Goal: Complete application form: Complete application form

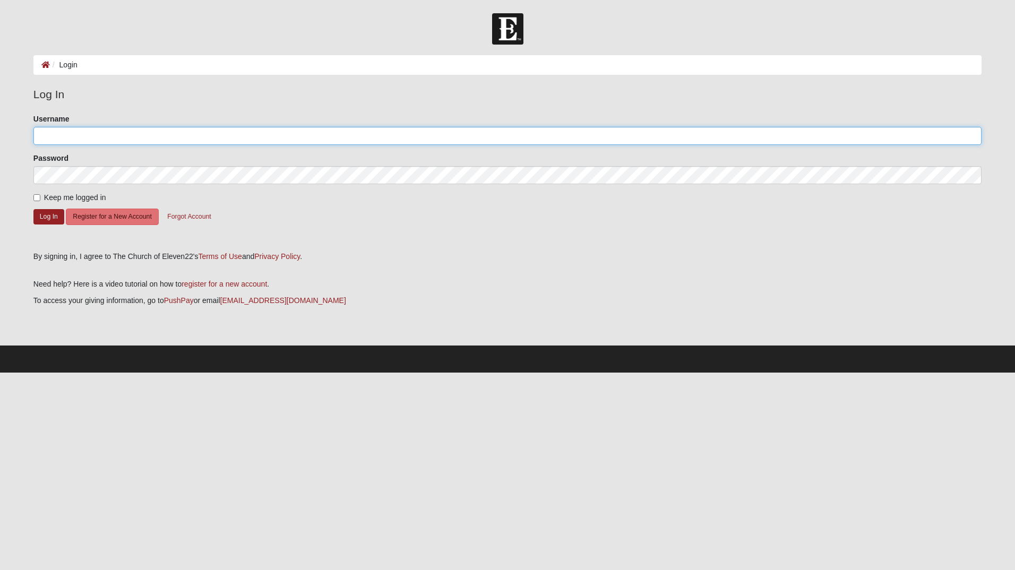
drag, startPoint x: 110, startPoint y: 142, endPoint x: 113, endPoint y: 149, distance: 7.6
click at [111, 141] on input "Username" at bounding box center [507, 136] width 948 height 18
type input "24andrewsmith@gmail.com"
click at [38, 199] on input "Keep me logged in" at bounding box center [36, 197] width 7 height 7
checkbox input "true"
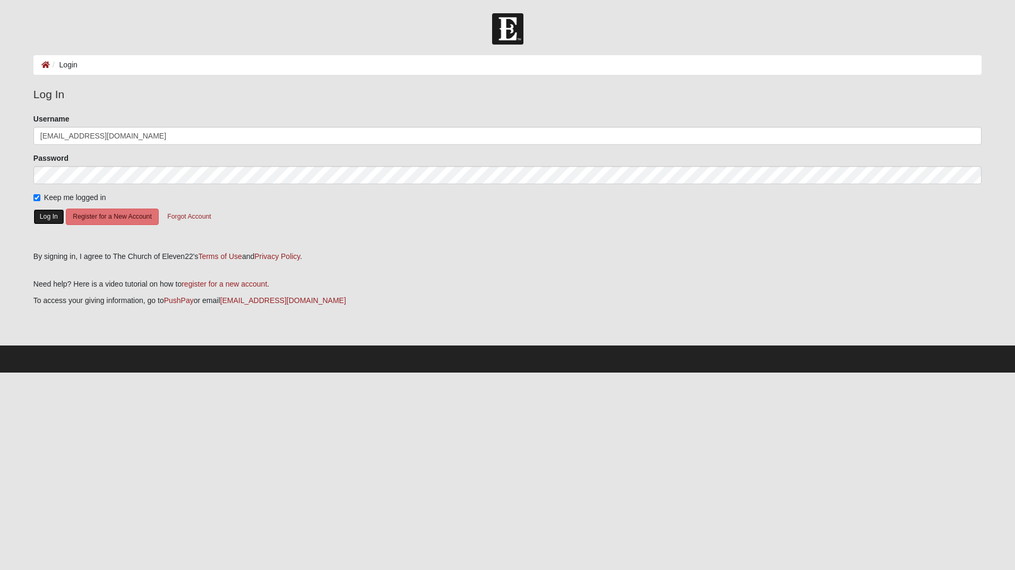
click at [44, 214] on button "Log In" at bounding box center [48, 216] width 31 height 15
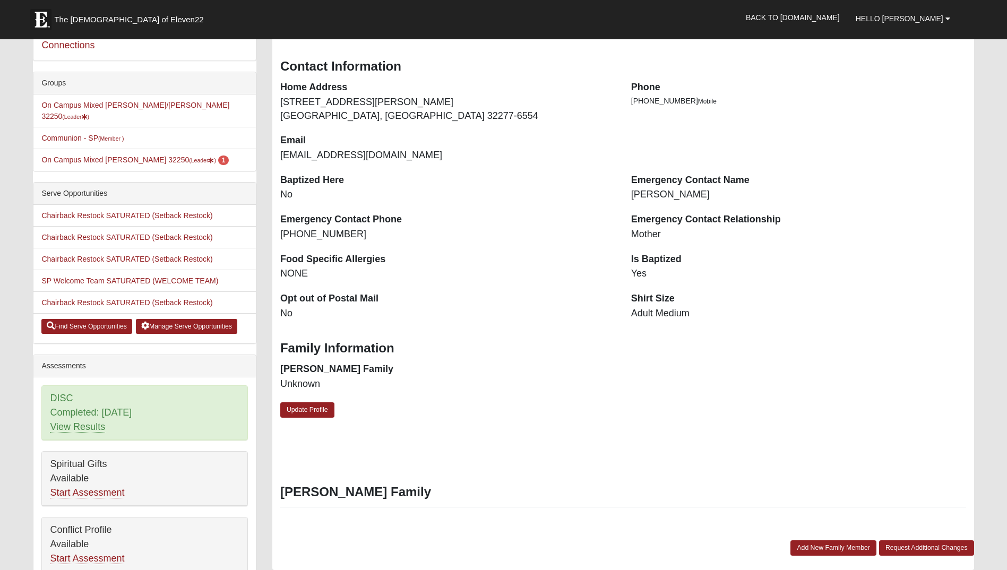
scroll to position [159, 0]
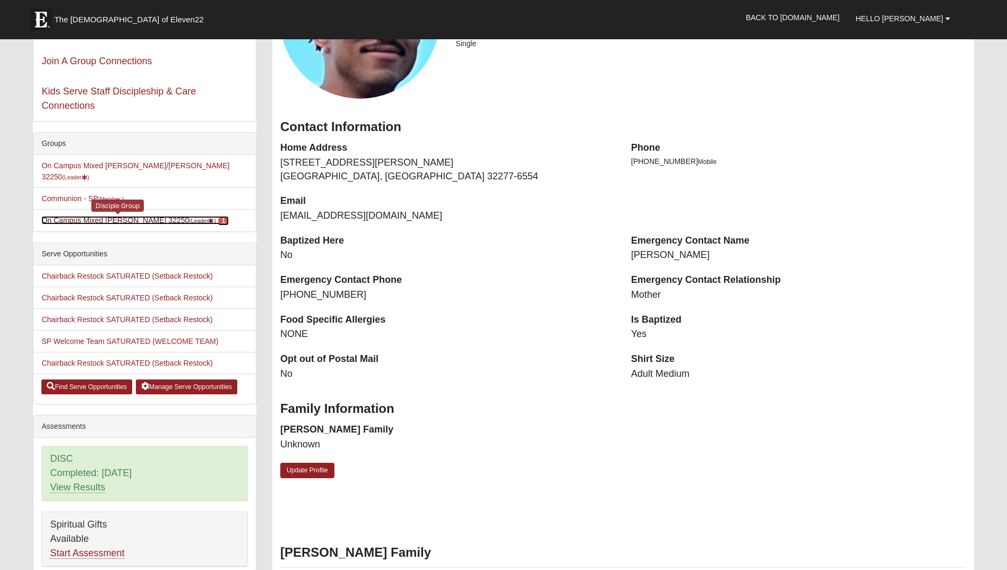
click at [93, 216] on link "On Campus Mixed Smith 32250 (Leader ) 1" at bounding box center [134, 220] width 187 height 8
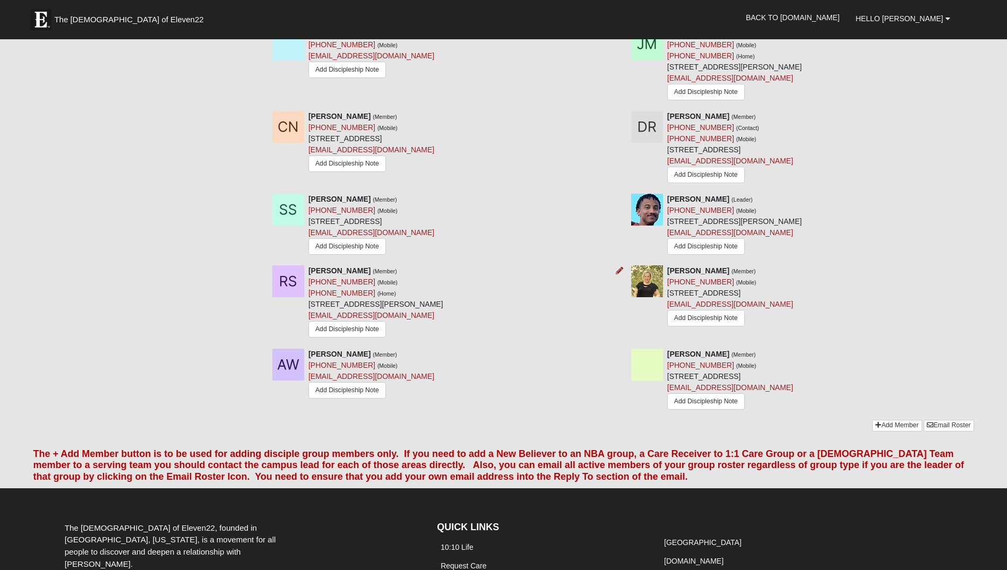
scroll to position [955, 0]
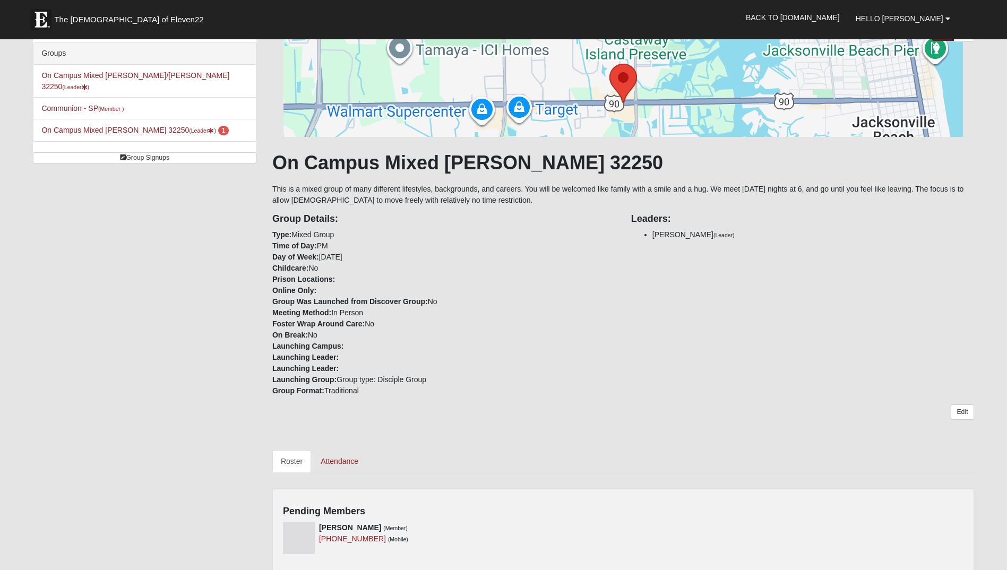
scroll to position [0, 0]
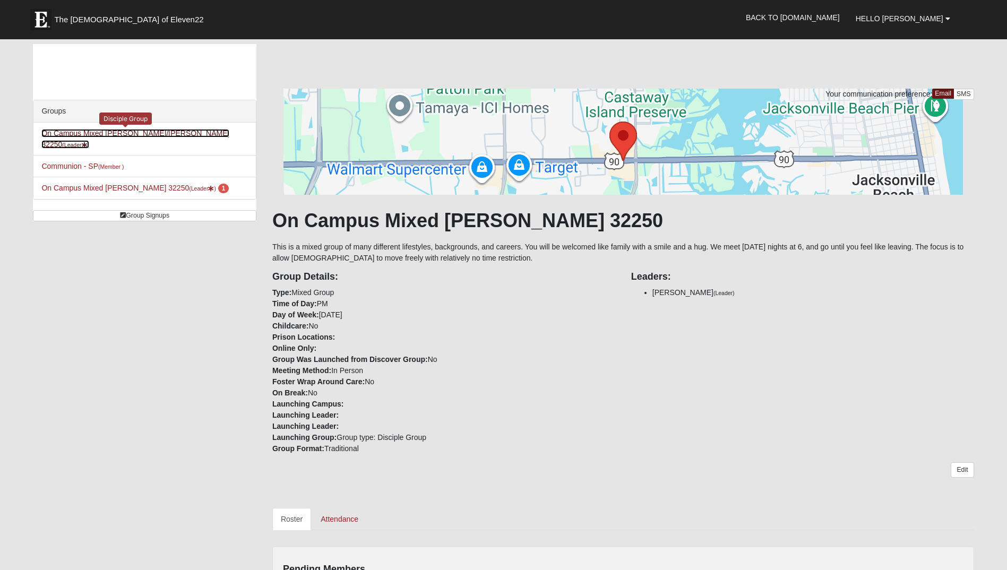
click at [143, 133] on link "On Campus Mixed Martinez/Smith 32250 (Leader )" at bounding box center [135, 139] width 188 height 20
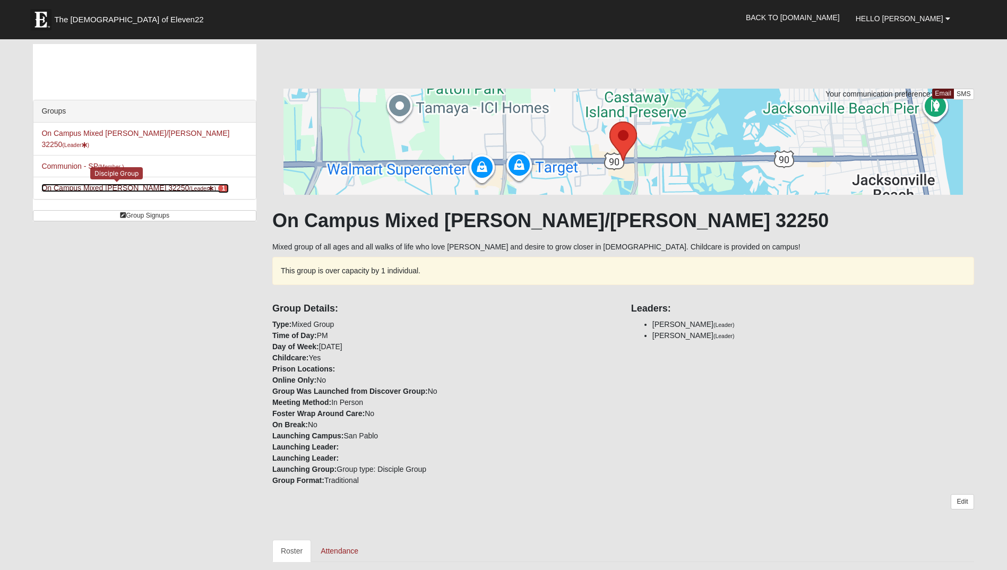
click at [131, 184] on link "On Campus Mixed Smith 32250 (Leader ) 1" at bounding box center [134, 188] width 187 height 8
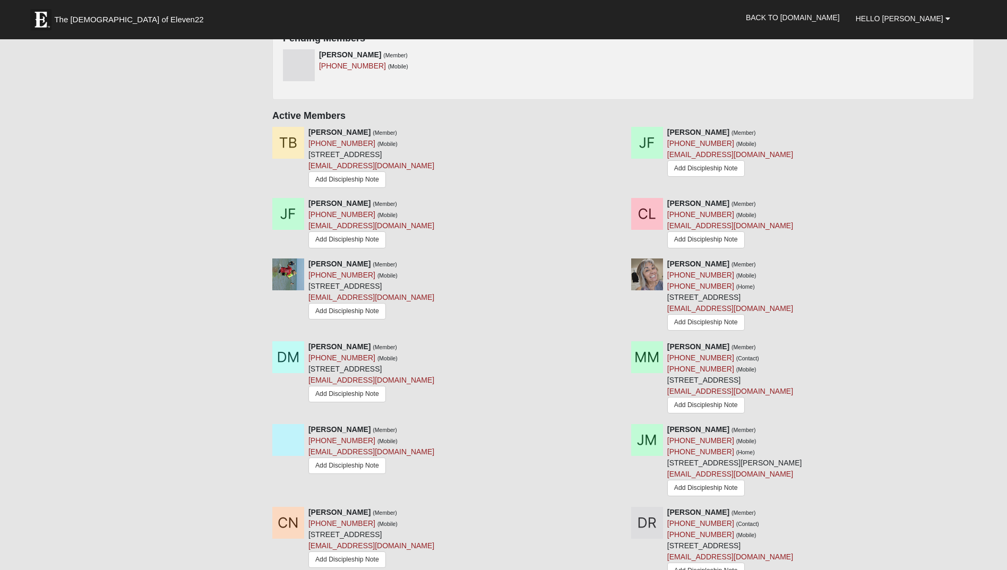
scroll to position [478, 0]
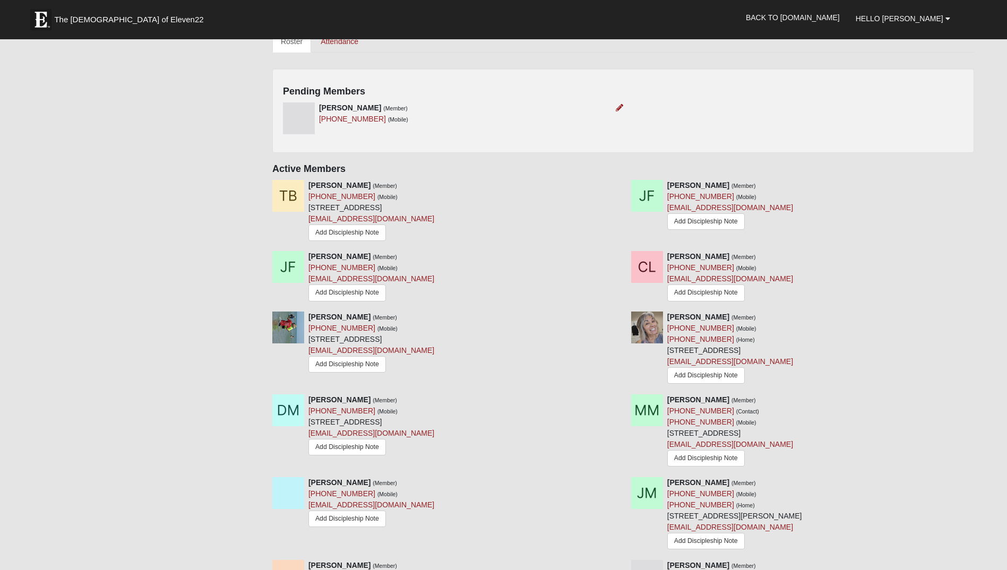
click at [298, 110] on img at bounding box center [299, 118] width 32 height 32
click at [619, 107] on icon at bounding box center [619, 107] width 7 height 7
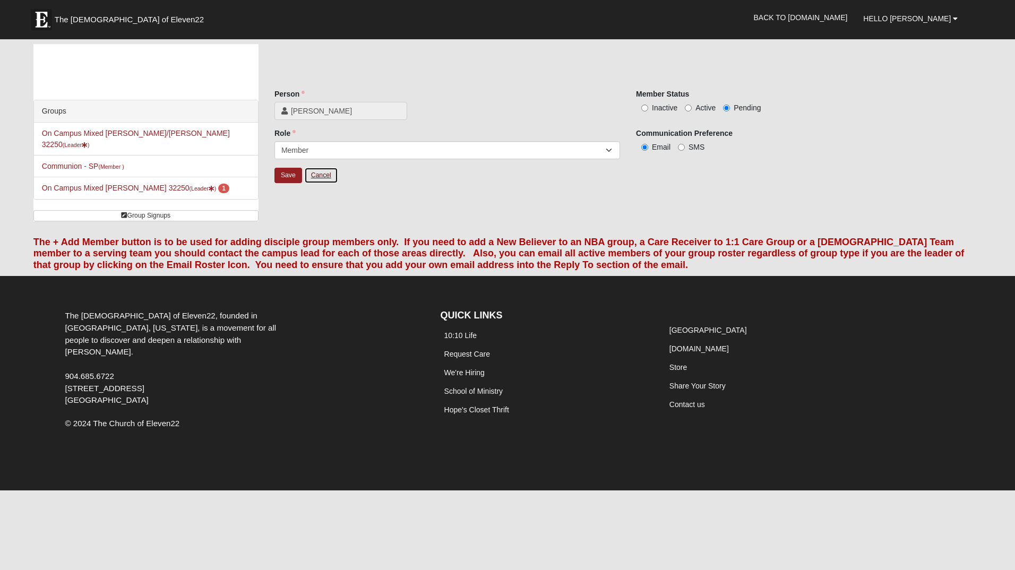
click at [320, 180] on link "Cancel" at bounding box center [321, 175] width 34 height 16
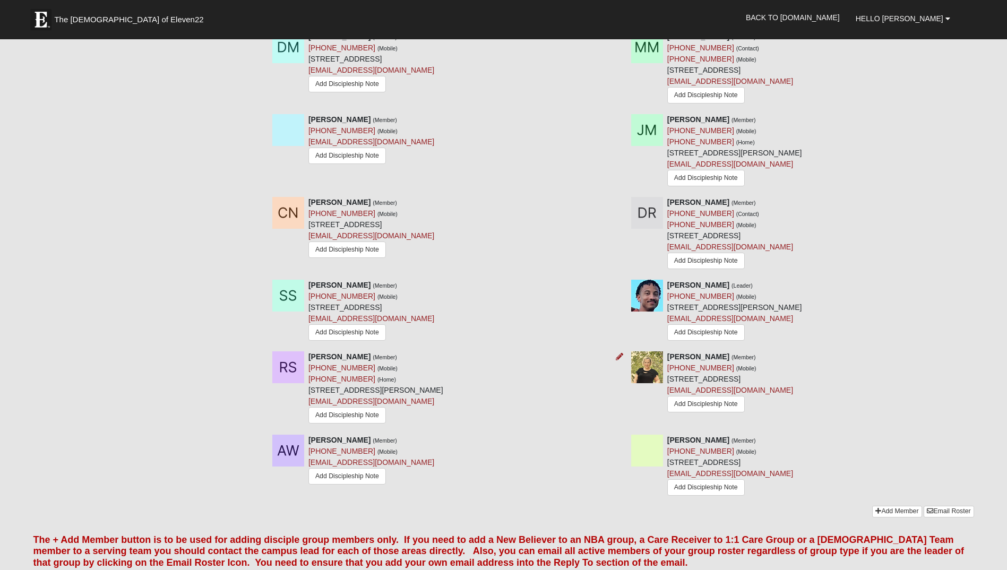
scroll to position [902, 0]
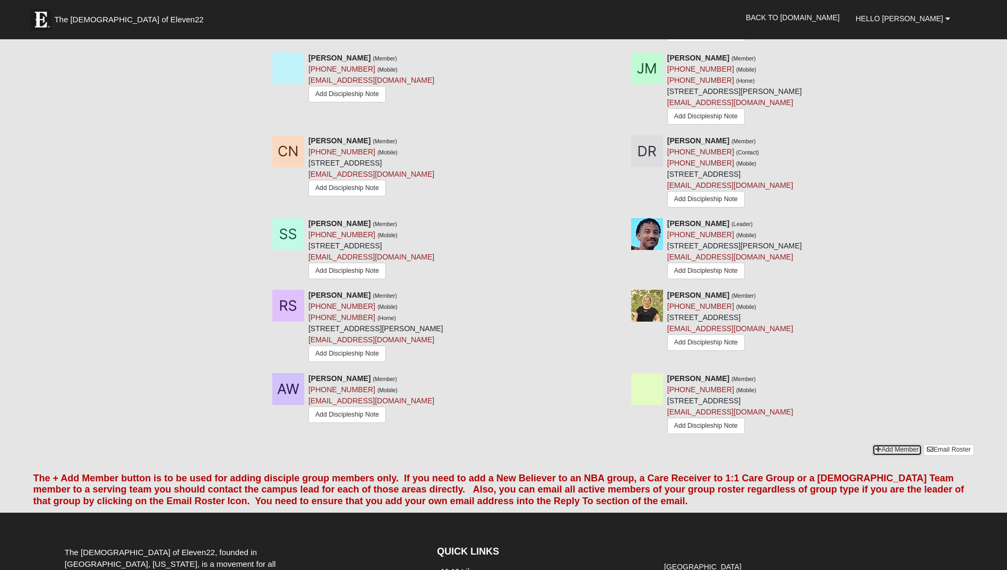
click at [891, 455] on link "Add Member" at bounding box center [896, 449] width 49 height 11
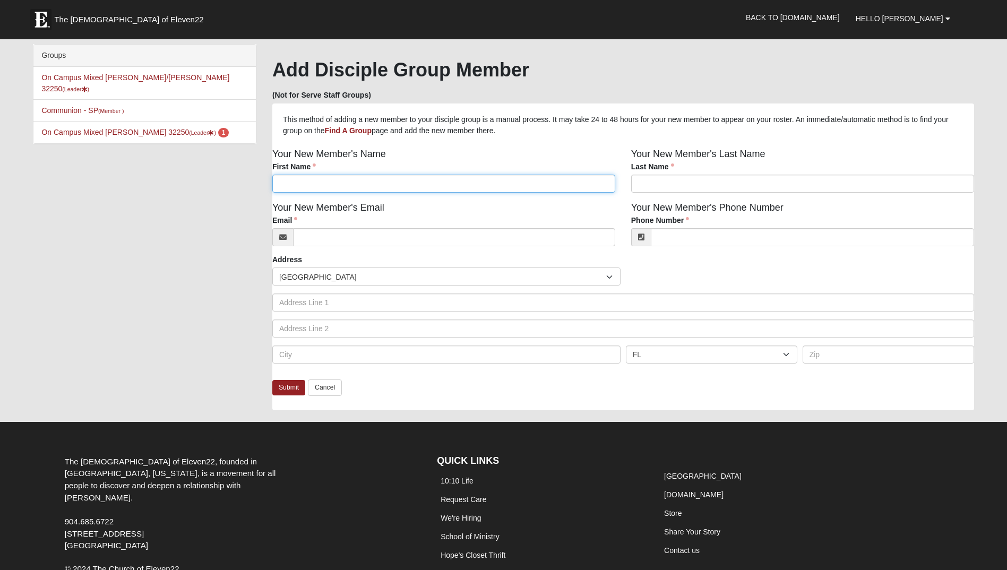
click at [337, 190] on input "First Name" at bounding box center [443, 184] width 343 height 18
type input "Paul"
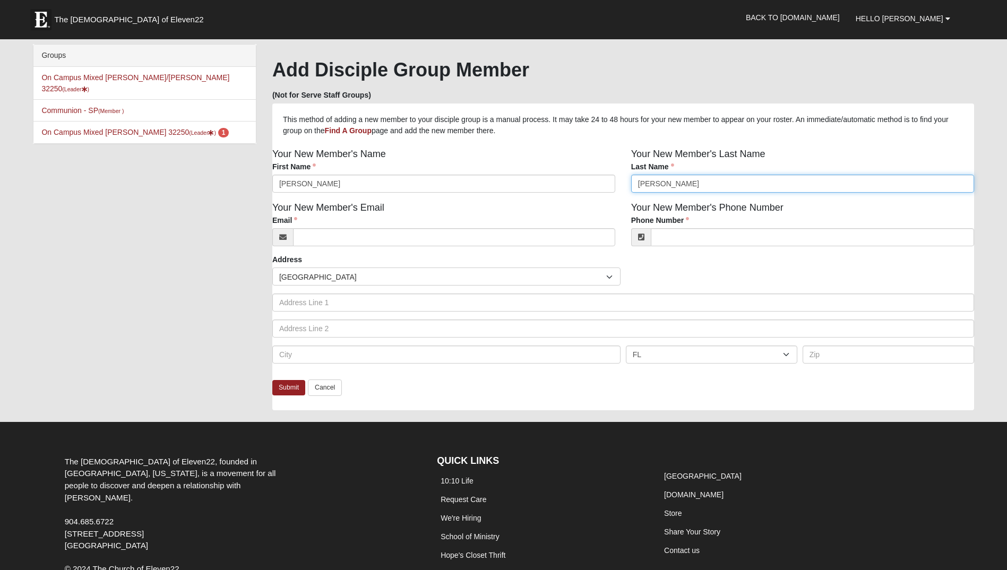
type input "Rollins"
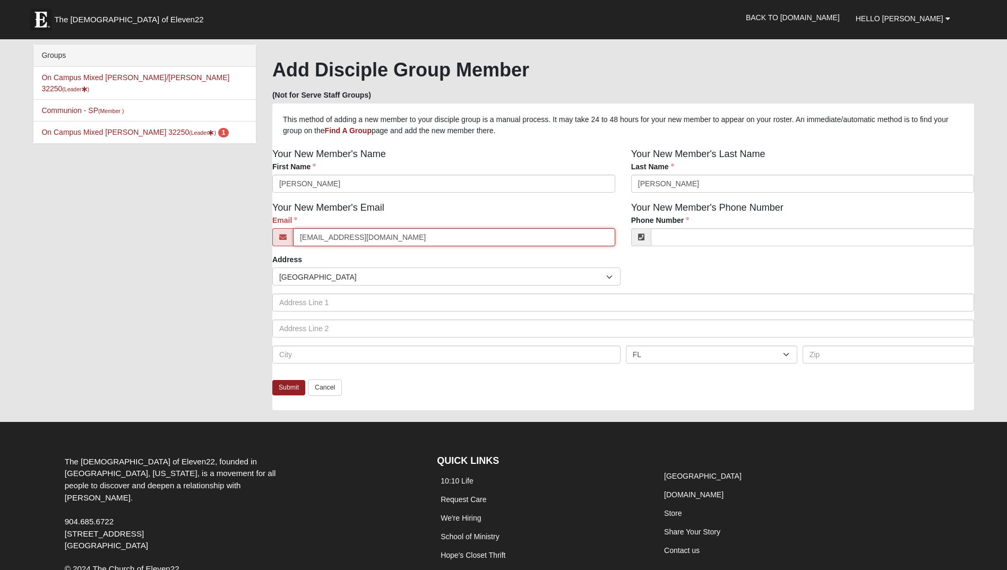
type input "ocbapaul@outlook.com"
click at [778, 236] on input "Phone Number" at bounding box center [812, 237] width 323 height 18
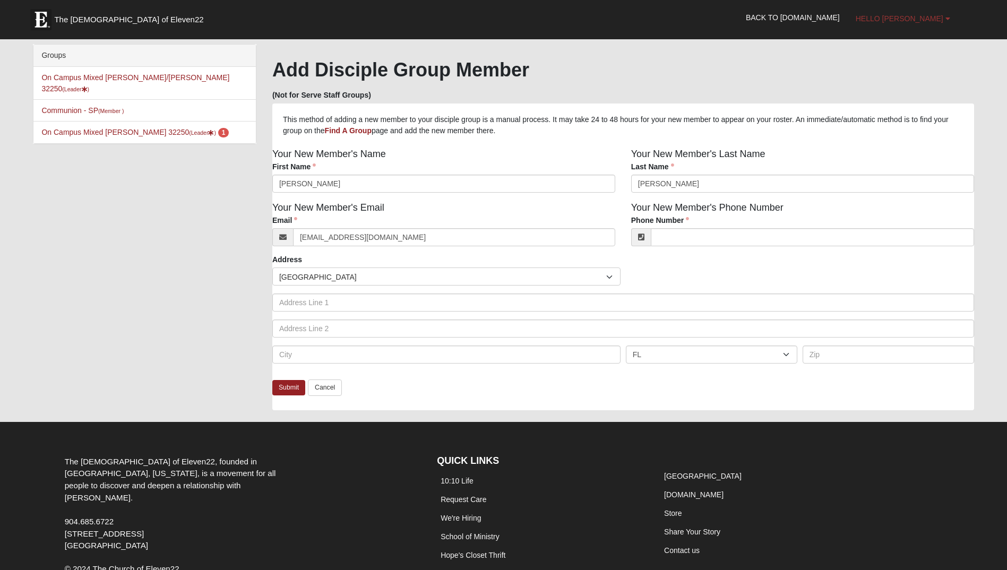
click at [899, 17] on span "Hello [PERSON_NAME]" at bounding box center [900, 18] width 88 height 8
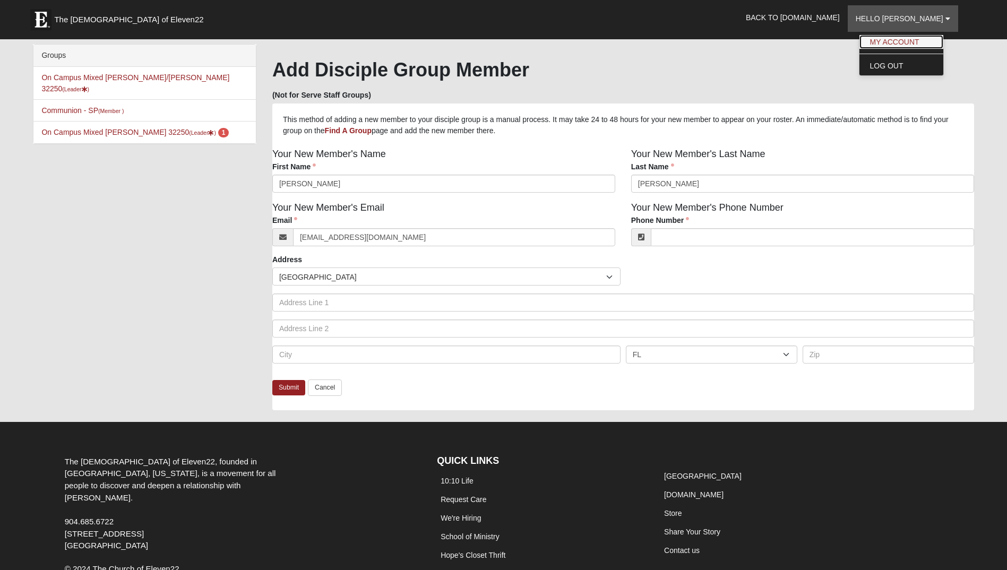
click at [903, 38] on link "My Account" at bounding box center [901, 42] width 84 height 14
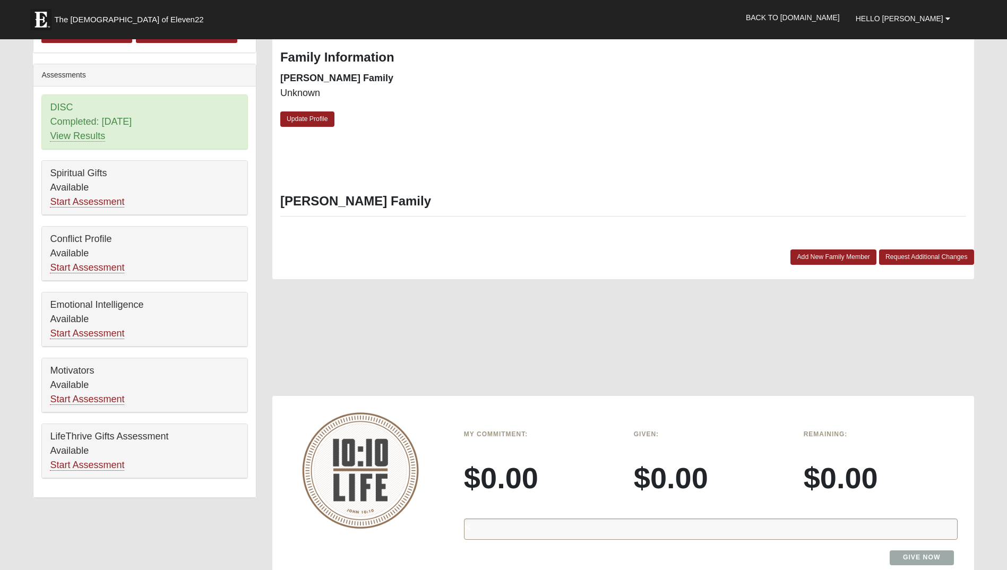
scroll to position [531, 0]
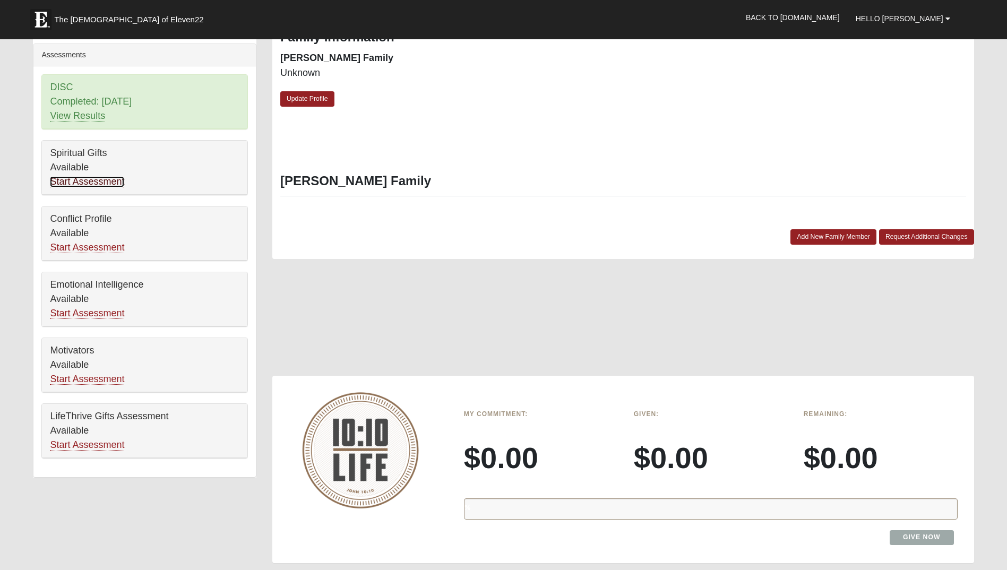
click at [106, 176] on link "Start Assessment" at bounding box center [87, 181] width 74 height 11
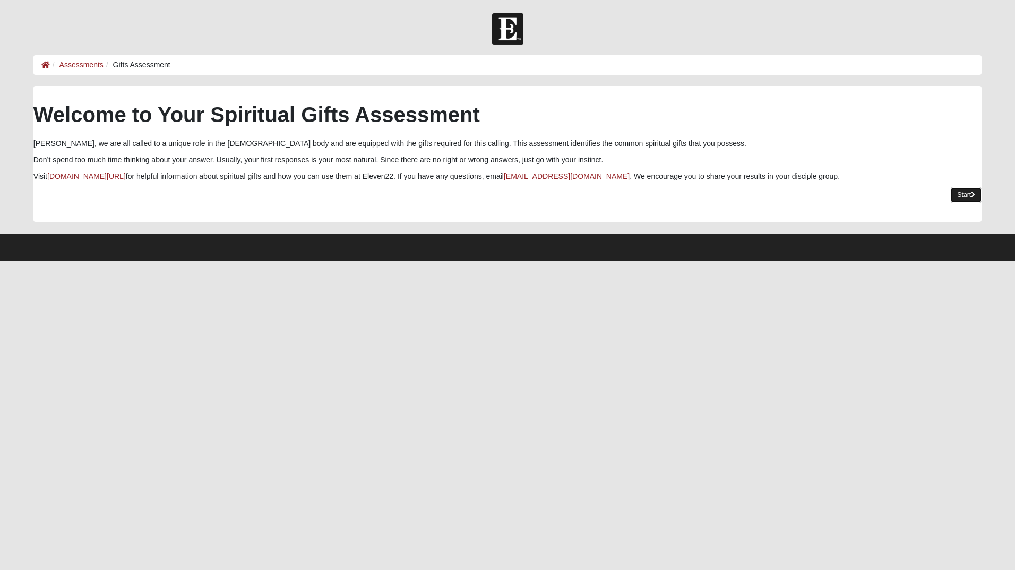
click at [961, 192] on link "Start" at bounding box center [966, 194] width 31 height 15
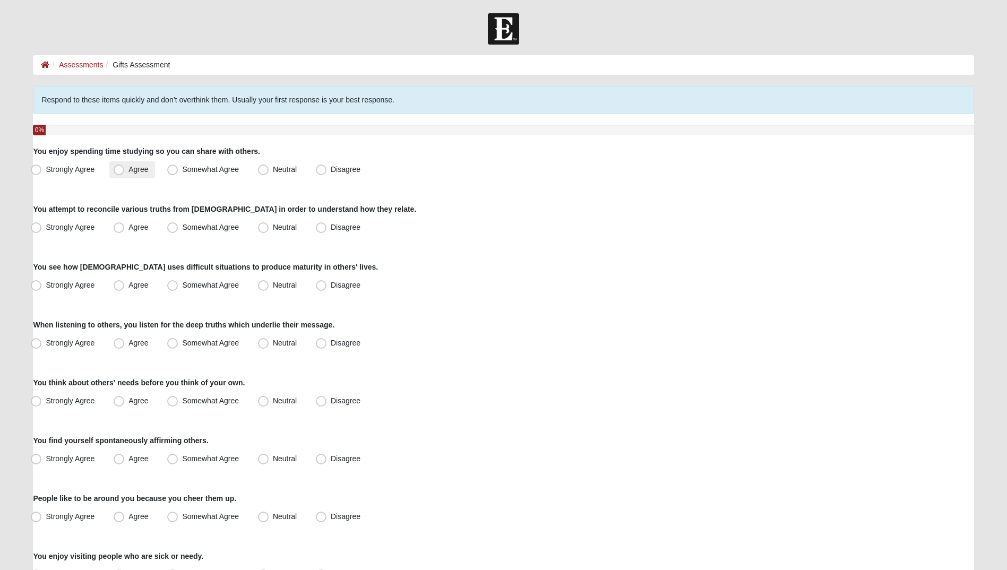
click at [128, 171] on span "Agree" at bounding box center [138, 169] width 20 height 8
click at [119, 171] on input "Agree" at bounding box center [121, 169] width 7 height 7
radio input "true"
click at [128, 229] on span "Agree" at bounding box center [138, 227] width 20 height 8
click at [123, 229] on input "Agree" at bounding box center [121, 227] width 7 height 7
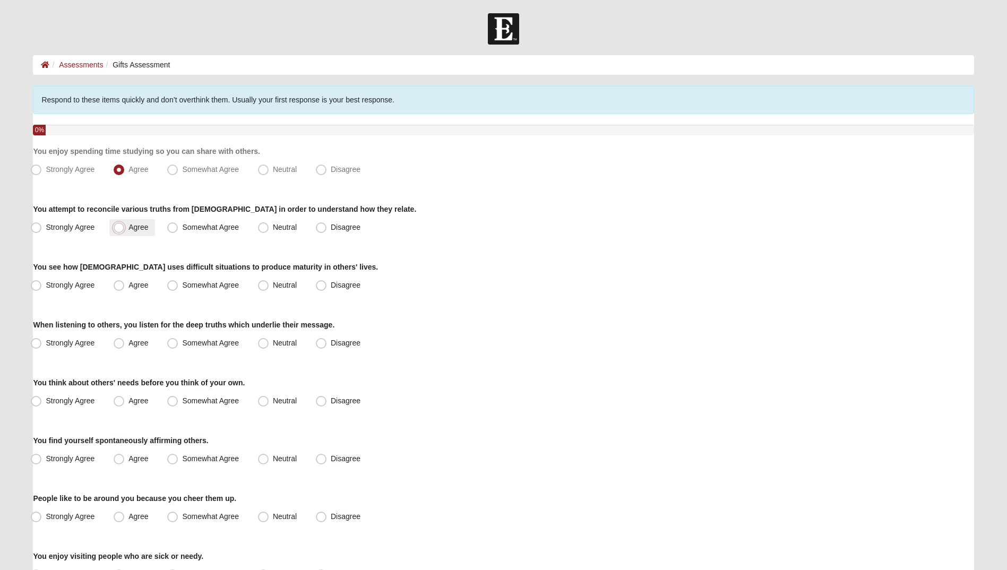
radio input "true"
click at [46, 287] on span "Strongly Agree" at bounding box center [70, 285] width 49 height 8
click at [38, 287] on input "Strongly Agree" at bounding box center [38, 285] width 7 height 7
radio input "true"
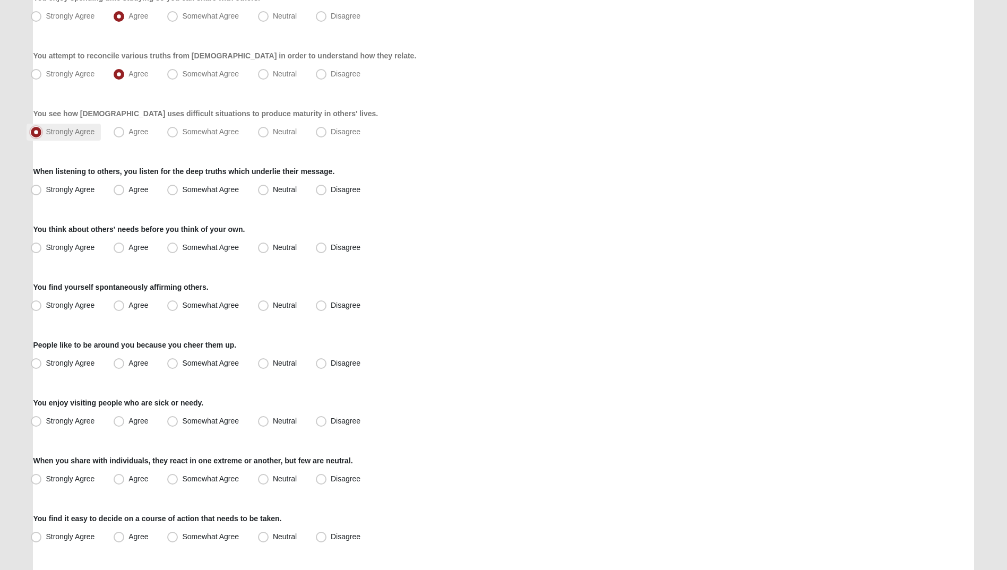
scroll to position [159, 0]
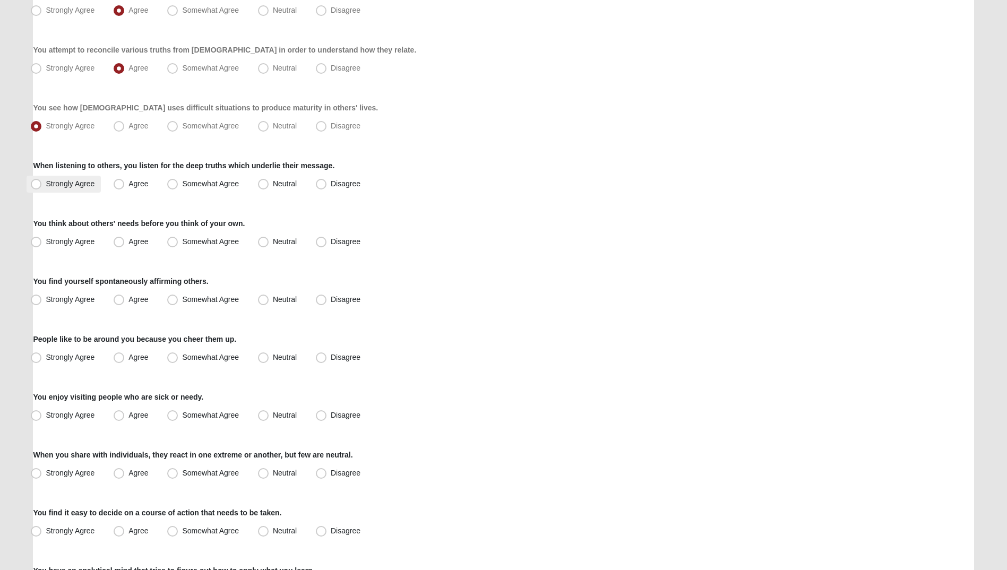
click at [46, 184] on span "Strongly Agree" at bounding box center [70, 183] width 49 height 8
click at [39, 184] on input "Strongly Agree" at bounding box center [38, 183] width 7 height 7
radio input "true"
click at [46, 245] on span "Strongly Agree" at bounding box center [70, 241] width 49 height 8
click at [36, 245] on input "Strongly Agree" at bounding box center [38, 241] width 7 height 7
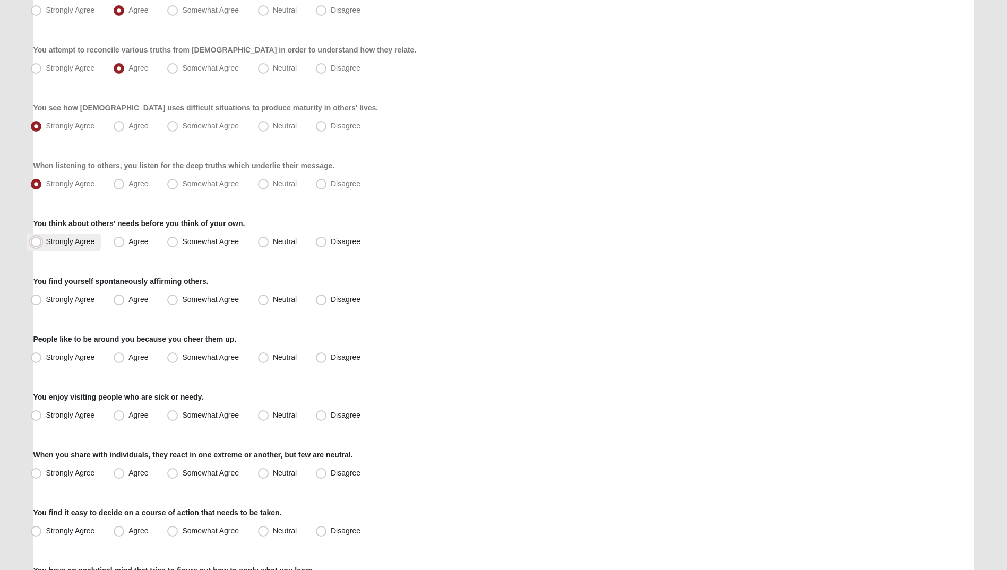
radio input "true"
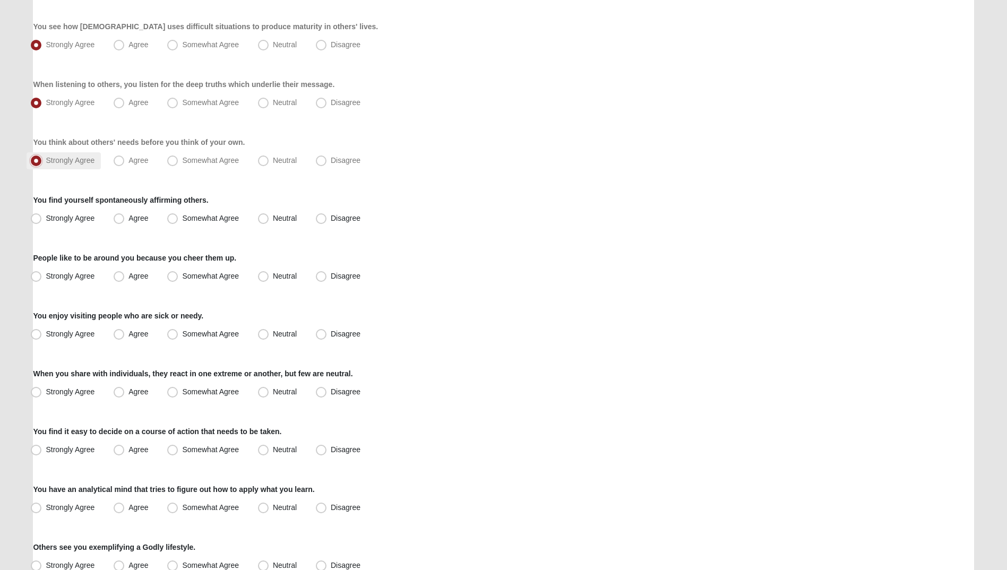
scroll to position [265, 0]
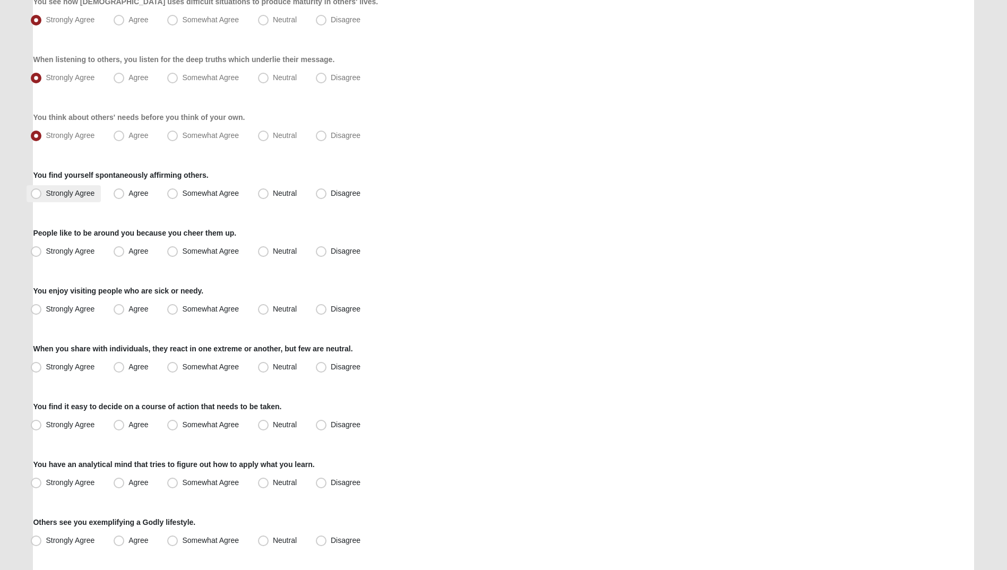
click at [46, 195] on span "Strongly Agree" at bounding box center [70, 193] width 49 height 8
click at [40, 195] on input "Strongly Agree" at bounding box center [38, 193] width 7 height 7
radio input "true"
click at [128, 138] on span "Agree" at bounding box center [138, 135] width 20 height 8
click at [118, 138] on input "Agree" at bounding box center [121, 135] width 7 height 7
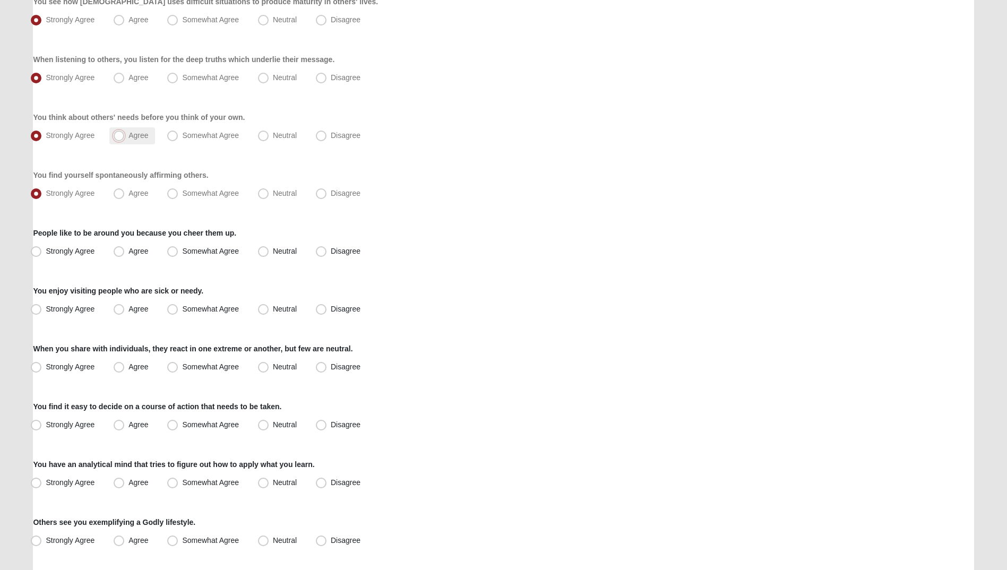
radio input "true"
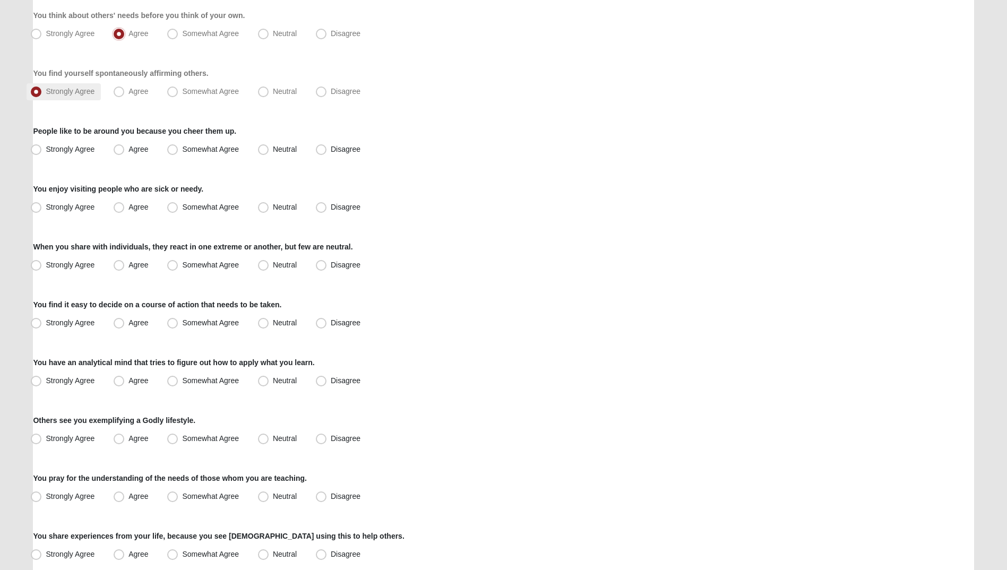
scroll to position [372, 0]
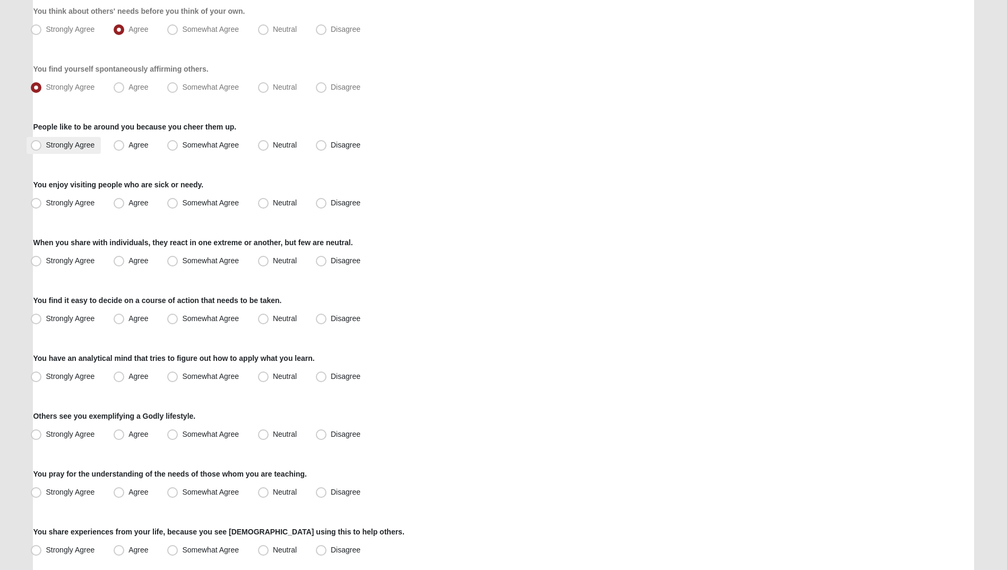
click at [46, 146] on span "Strongly Agree" at bounding box center [70, 145] width 49 height 8
click at [40, 146] on input "Strongly Agree" at bounding box center [38, 145] width 7 height 7
radio input "true"
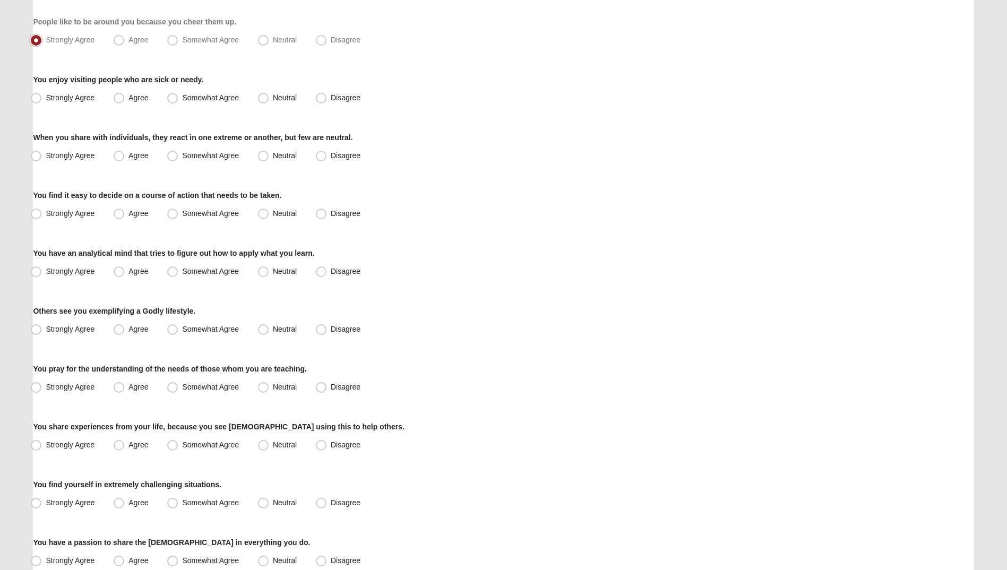
scroll to position [478, 0]
click at [128, 99] on span "Agree" at bounding box center [138, 96] width 20 height 8
click at [121, 99] on input "Agree" at bounding box center [121, 96] width 7 height 7
radio input "true"
click at [124, 121] on div "Respond to these items quickly and don’t overthink them. Usually your first res…" at bounding box center [503, 117] width 941 height 1018
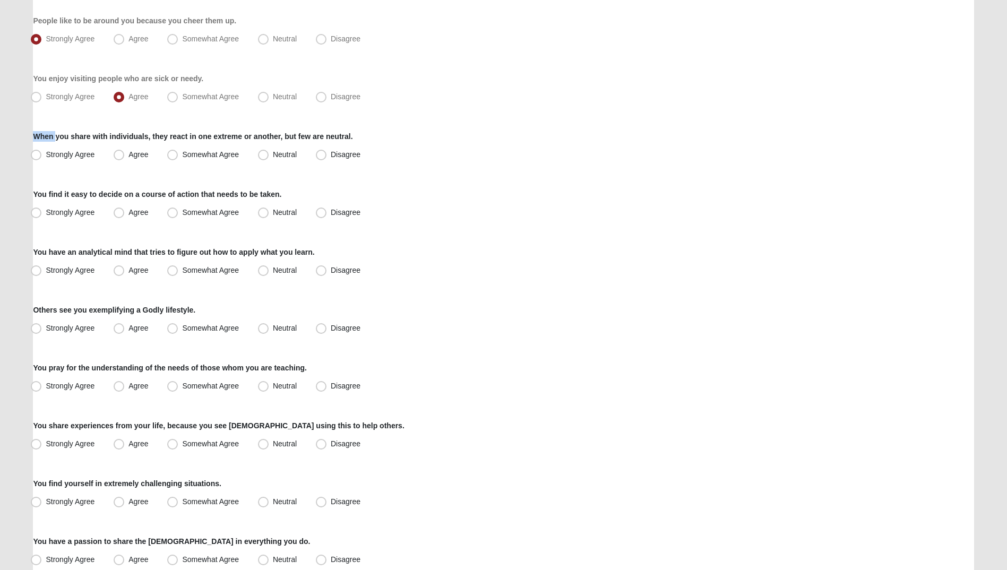
click at [124, 121] on div "Respond to these items quickly and don’t overthink them. Usually your first res…" at bounding box center [503, 117] width 941 height 1018
click at [695, 130] on div "Respond to these items quickly and don’t overthink them. Usually your first res…" at bounding box center [503, 117] width 941 height 1018
click at [171, 104] on label "Somewhat Agree" at bounding box center [204, 97] width 82 height 17
click at [171, 100] on input "Somewhat Agree" at bounding box center [174, 96] width 7 height 7
radio input "true"
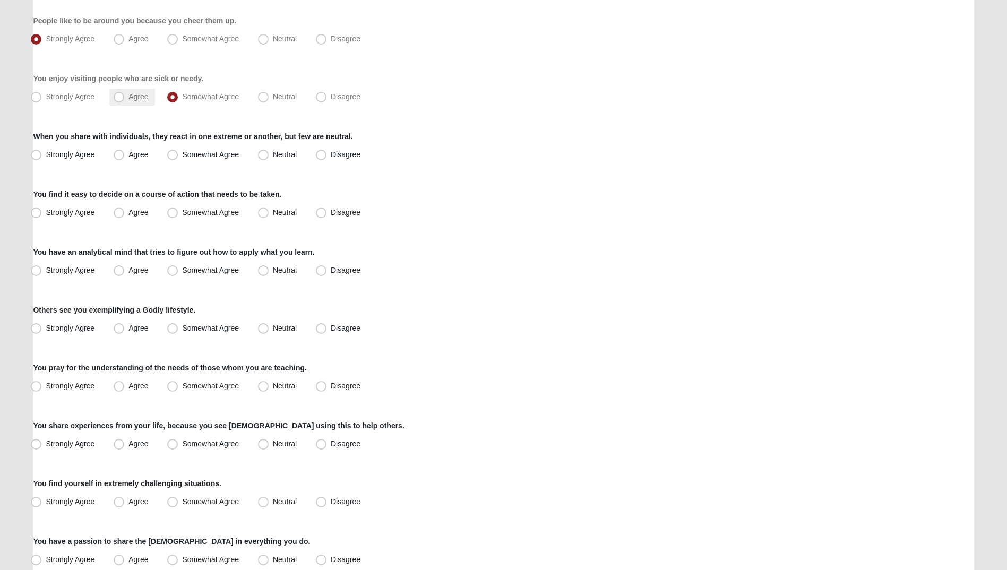
click at [139, 99] on span "Agree" at bounding box center [138, 96] width 20 height 8
click at [125, 99] on input "Agree" at bounding box center [121, 96] width 7 height 7
radio input "true"
click at [187, 156] on span "Somewhat Agree" at bounding box center [210, 154] width 57 height 8
click at [178, 156] on input "Somewhat Agree" at bounding box center [174, 154] width 7 height 7
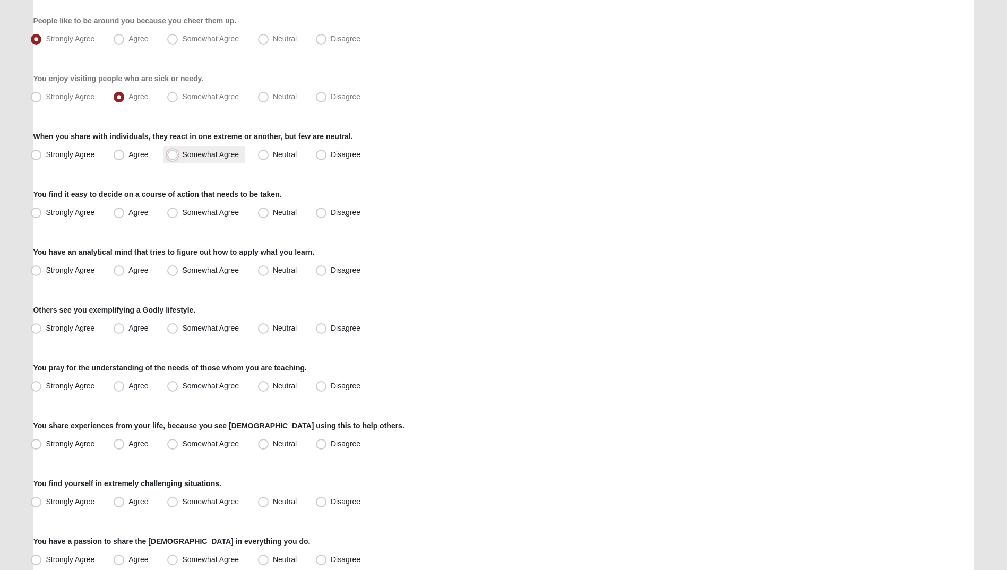
radio input "true"
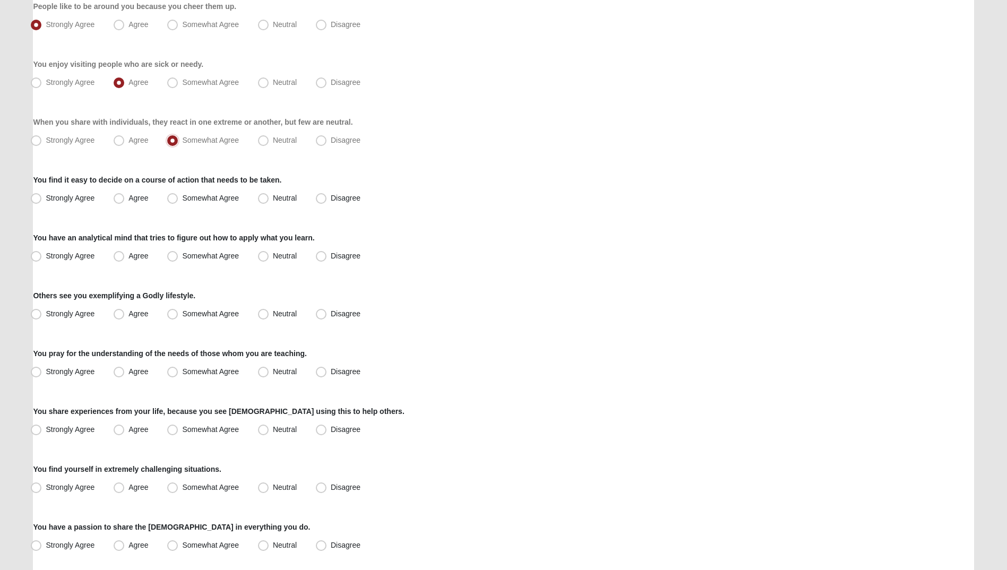
scroll to position [531, 0]
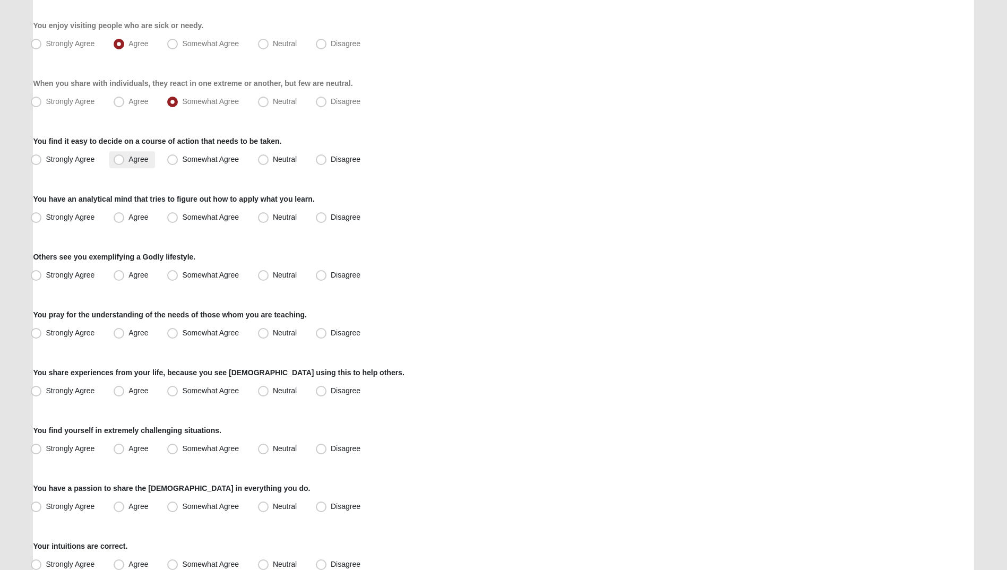
click at [128, 163] on span "Agree" at bounding box center [138, 159] width 20 height 8
click at [118, 163] on input "Agree" at bounding box center [121, 159] width 7 height 7
radio input "true"
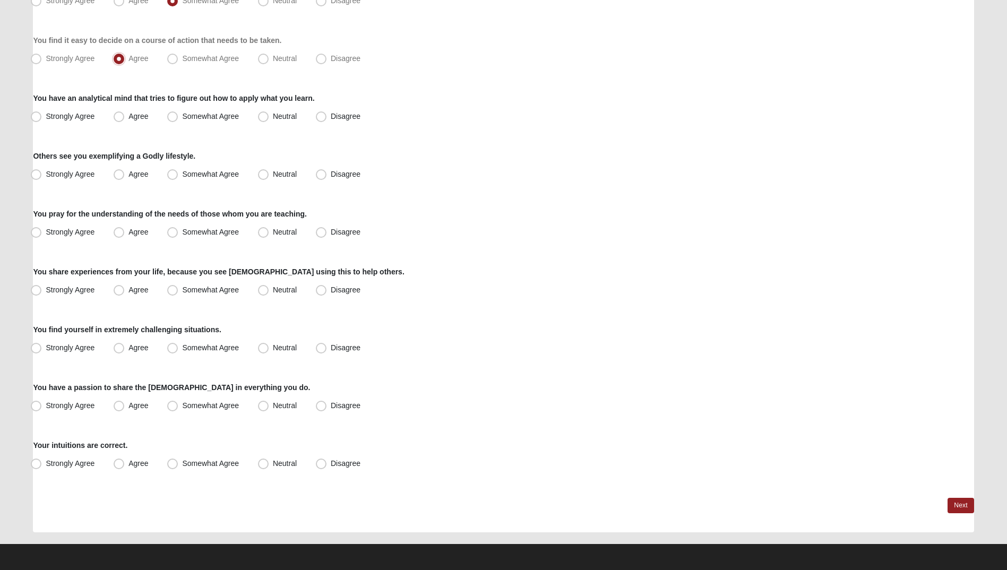
scroll to position [633, 0]
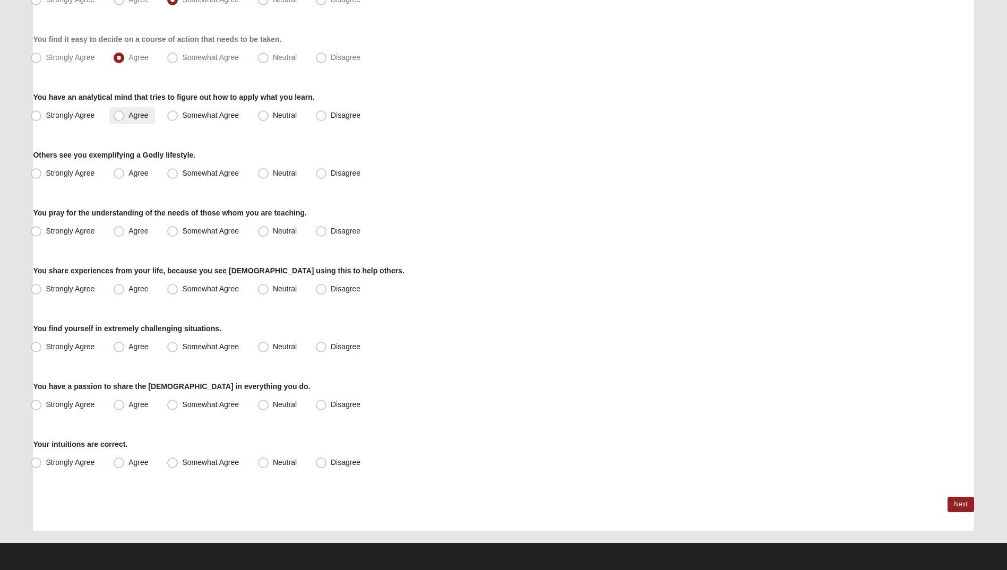
click at [128, 119] on span "Agree" at bounding box center [138, 115] width 20 height 8
click at [118, 119] on input "Agree" at bounding box center [121, 115] width 7 height 7
radio input "true"
click at [137, 176] on span "Agree" at bounding box center [138, 173] width 20 height 8
click at [125, 176] on input "Agree" at bounding box center [121, 173] width 7 height 7
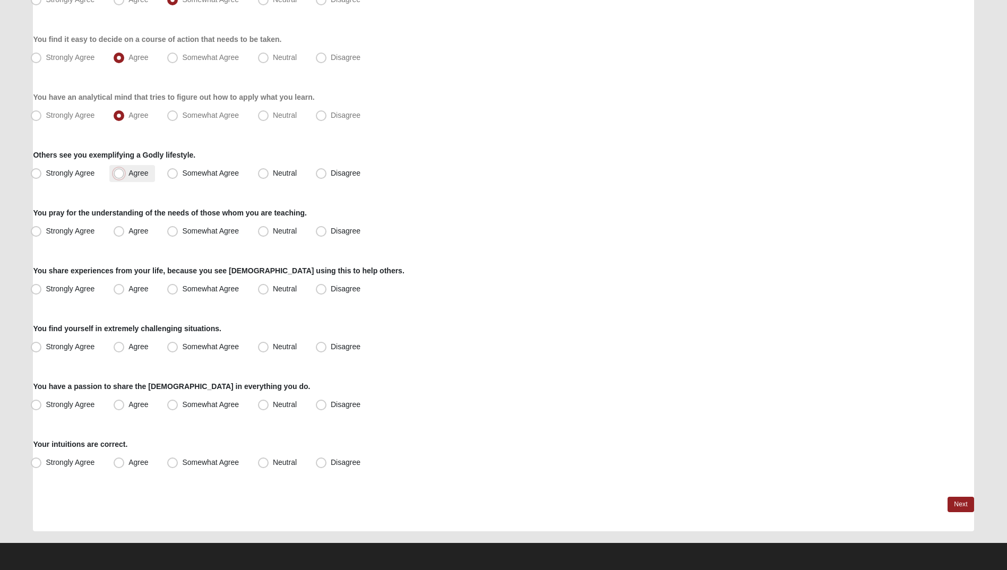
radio input "true"
click at [80, 234] on span "Strongly Agree" at bounding box center [70, 231] width 49 height 8
click at [42, 234] on input "Strongly Agree" at bounding box center [38, 231] width 7 height 7
radio input "true"
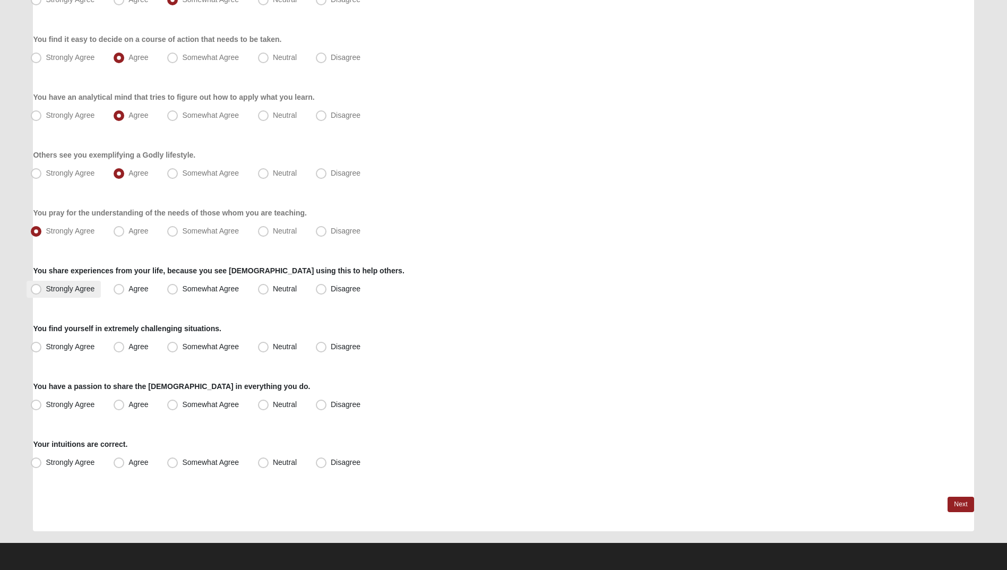
click at [46, 289] on span "Strongly Agree" at bounding box center [70, 289] width 49 height 8
click at [35, 289] on input "Strongly Agree" at bounding box center [38, 289] width 7 height 7
radio input "true"
click at [179, 349] on label "Somewhat Agree" at bounding box center [204, 347] width 82 height 17
click at [178, 349] on input "Somewhat Agree" at bounding box center [174, 346] width 7 height 7
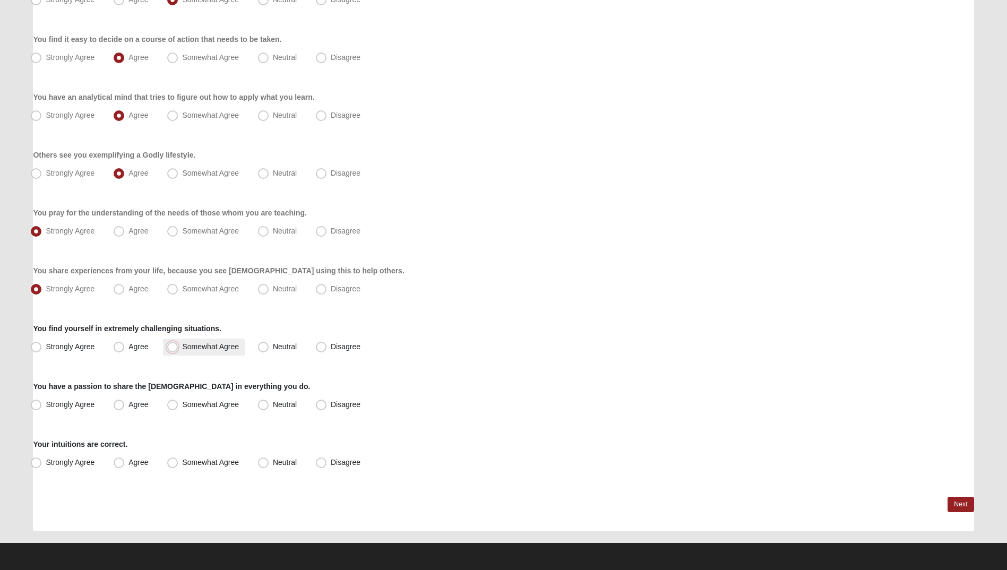
radio input "true"
click at [132, 409] on label "Agree" at bounding box center [131, 405] width 45 height 17
click at [125, 408] on input "Agree" at bounding box center [121, 404] width 7 height 7
radio input "true"
click at [57, 409] on label "Strongly Agree" at bounding box center [64, 405] width 74 height 17
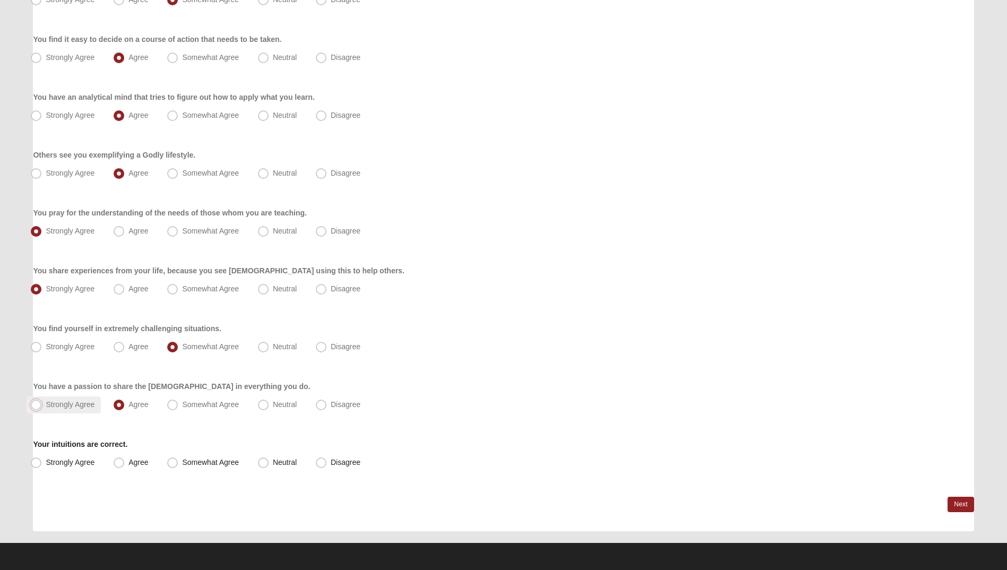
click at [42, 408] on input "Strongly Agree" at bounding box center [38, 404] width 7 height 7
radio input "true"
click at [188, 459] on span "Somewhat Agree" at bounding box center [210, 462] width 57 height 8
click at [178, 459] on input "Somewhat Agree" at bounding box center [174, 462] width 7 height 7
radio input "true"
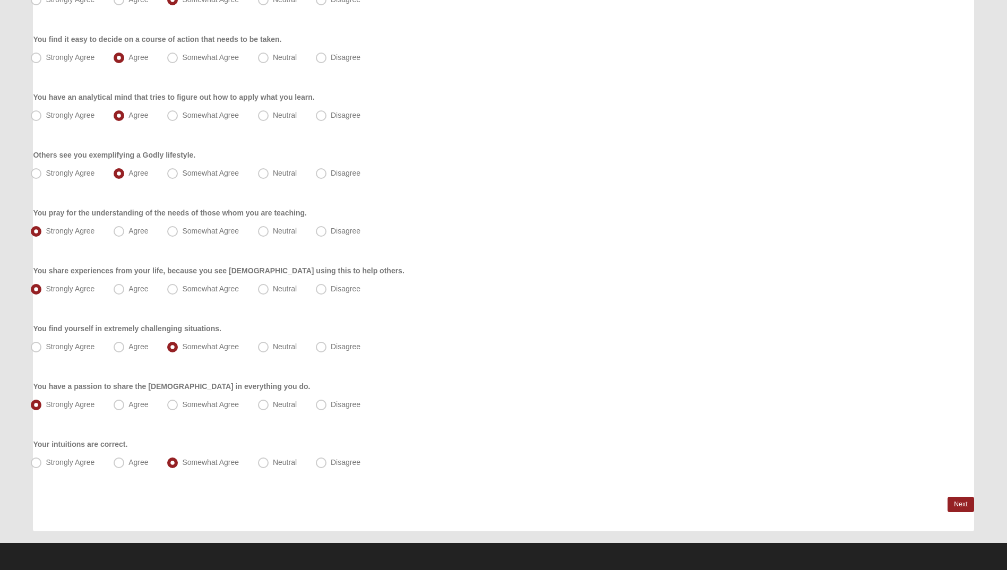
click at [273, 467] on span "Neutral" at bounding box center [285, 462] width 24 height 8
click at [266, 466] on input "Neutral" at bounding box center [265, 462] width 7 height 7
radio input "true"
click at [958, 504] on link "Next" at bounding box center [960, 504] width 26 height 15
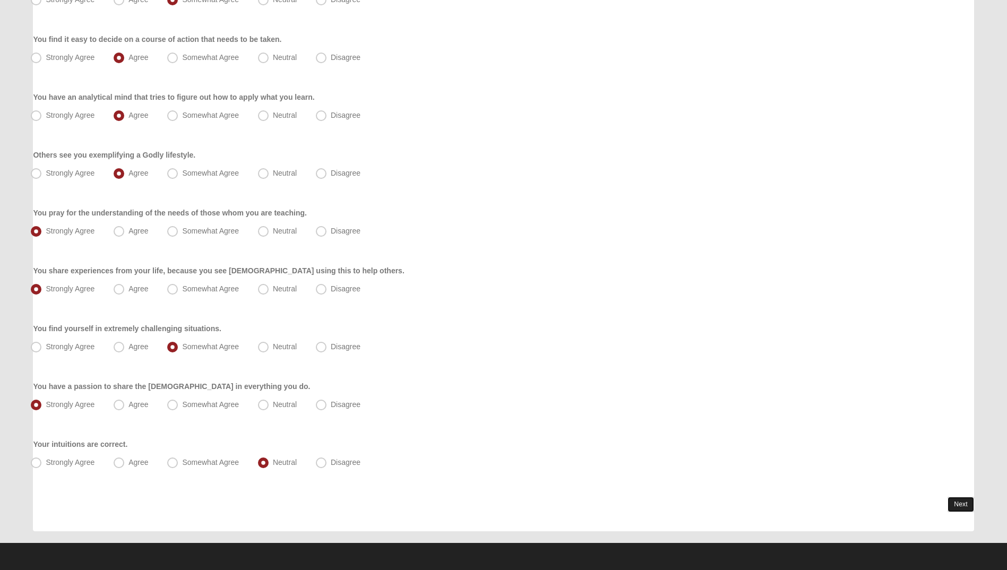
scroll to position [0, 0]
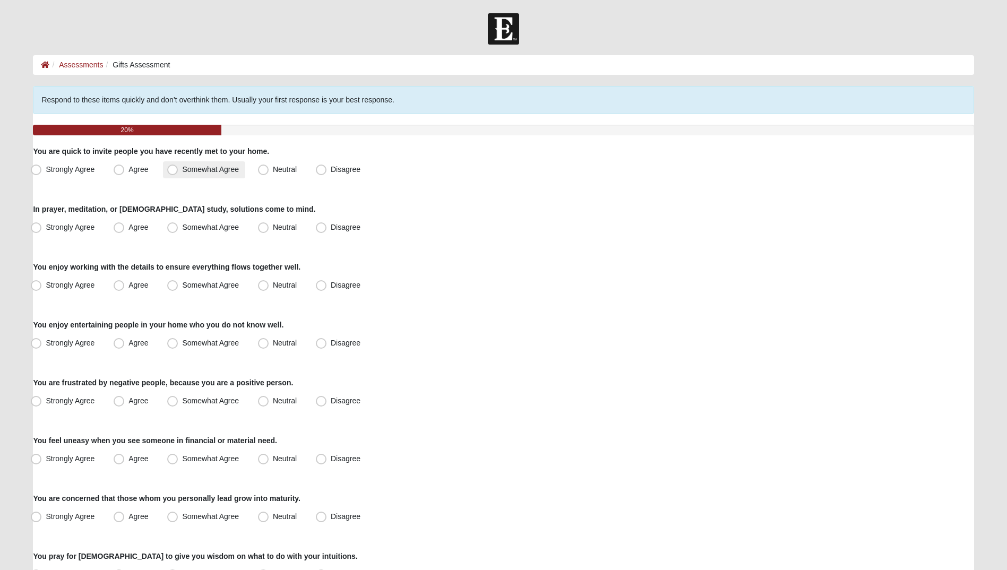
click at [220, 167] on span "Somewhat Agree" at bounding box center [210, 169] width 57 height 8
click at [178, 167] on input "Somewhat Agree" at bounding box center [174, 169] width 7 height 7
radio input "true"
click at [271, 173] on label "Neutral" at bounding box center [278, 169] width 49 height 17
click at [269, 173] on input "Neutral" at bounding box center [265, 169] width 7 height 7
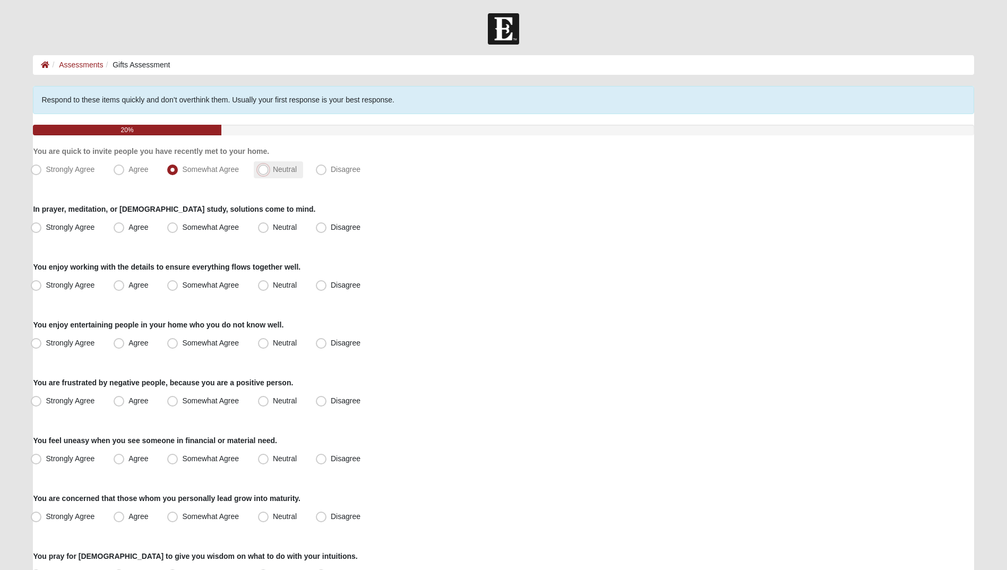
radio input "true"
click at [202, 229] on span "Somewhat Agree" at bounding box center [210, 227] width 57 height 8
click at [178, 229] on input "Somewhat Agree" at bounding box center [174, 227] width 7 height 7
radio input "true"
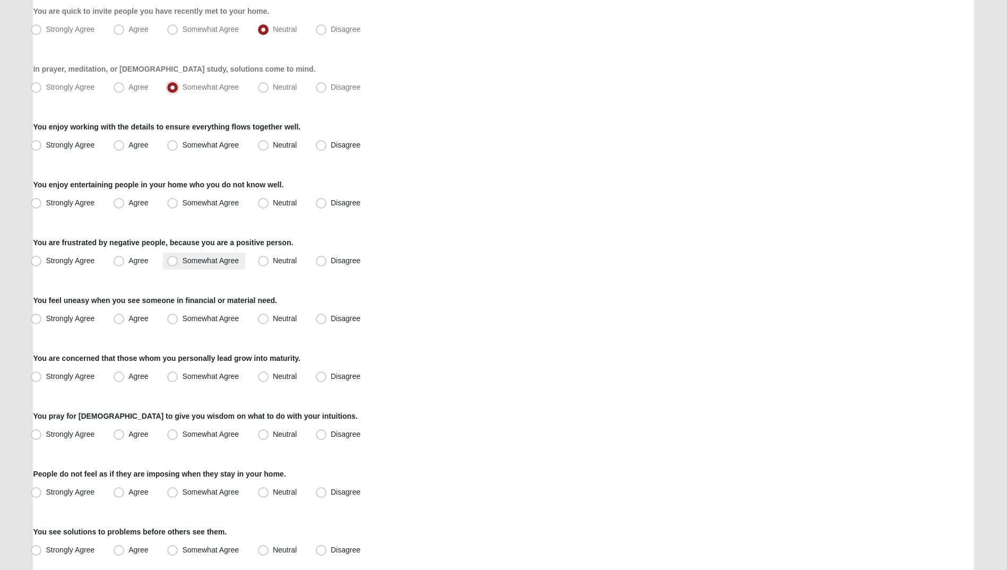
scroll to position [159, 0]
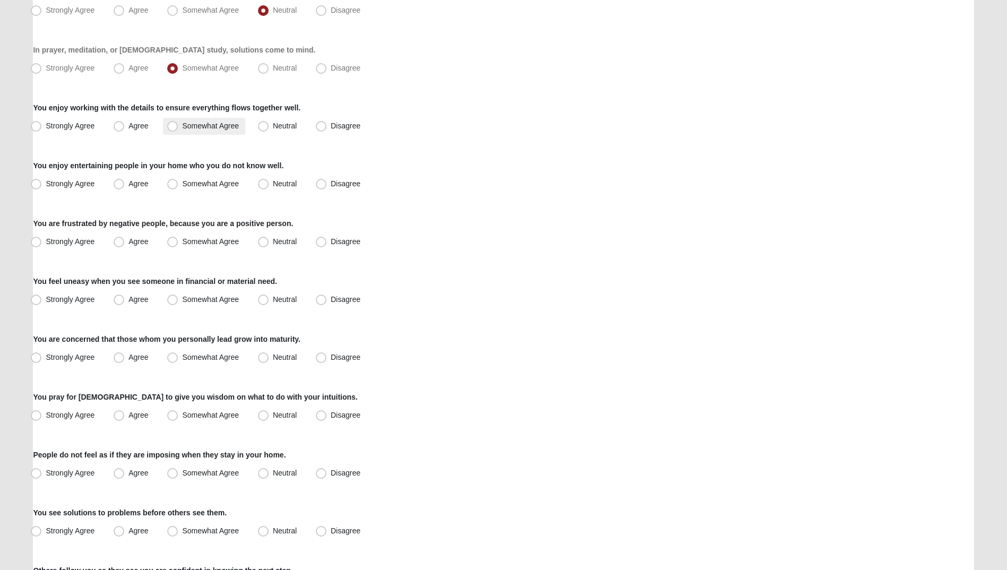
click at [184, 130] on label "Somewhat Agree" at bounding box center [204, 126] width 82 height 17
click at [178, 130] on input "Somewhat Agree" at bounding box center [174, 126] width 7 height 7
radio input "true"
click at [191, 182] on span "Somewhat Agree" at bounding box center [210, 183] width 57 height 8
click at [178, 182] on input "Somewhat Agree" at bounding box center [174, 183] width 7 height 7
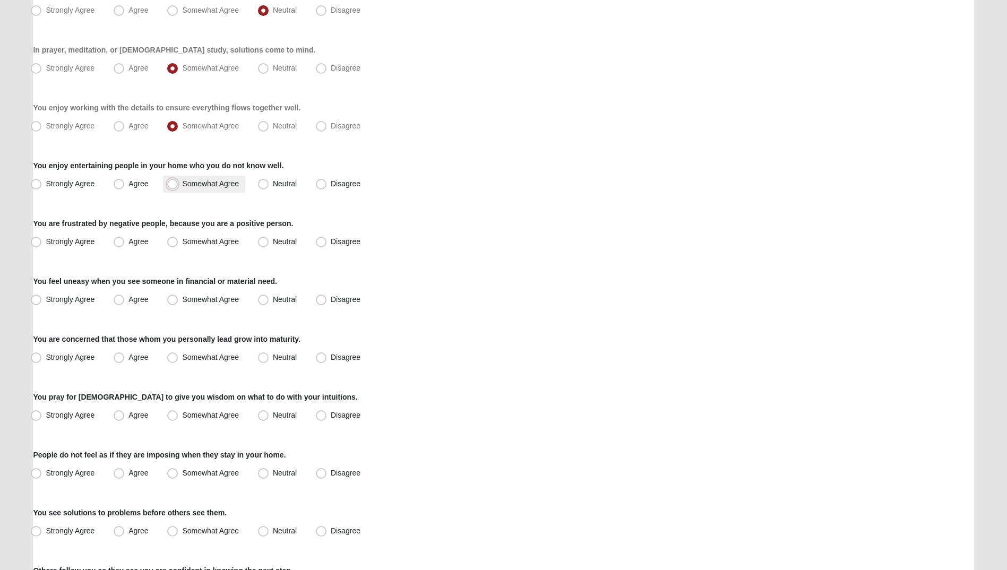
radio input "true"
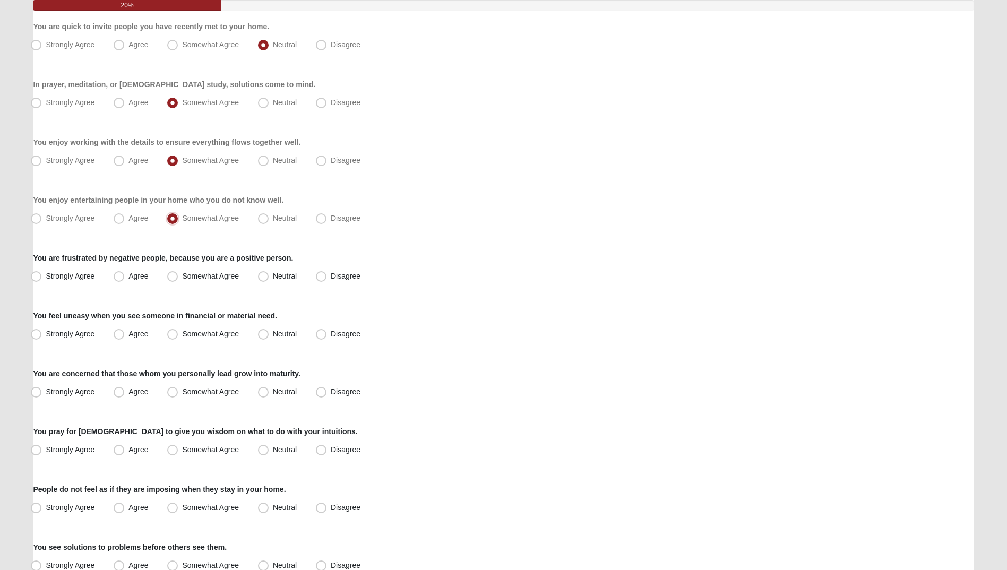
scroll to position [106, 0]
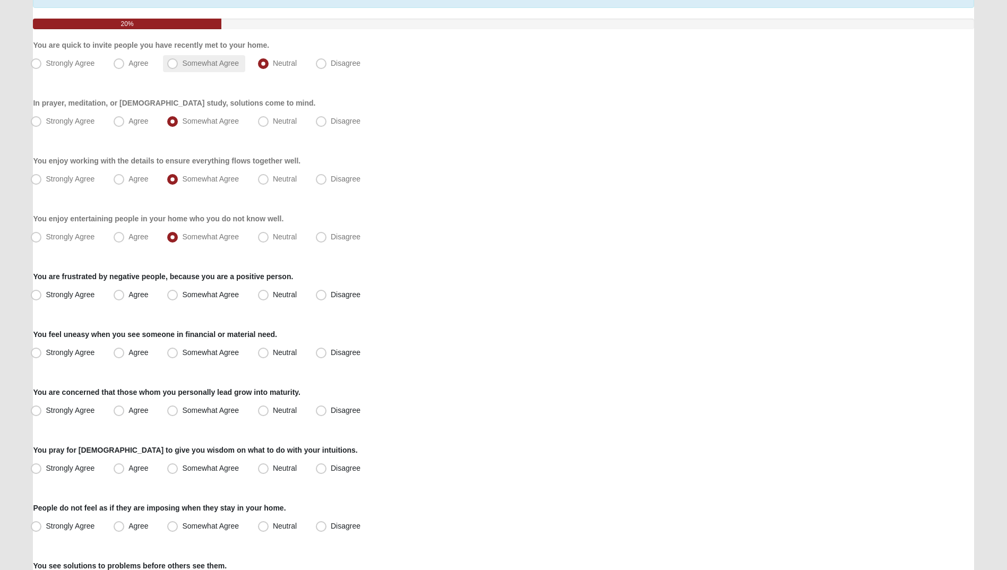
click at [198, 70] on label "Somewhat Agree" at bounding box center [204, 63] width 82 height 17
click at [178, 67] on input "Somewhat Agree" at bounding box center [174, 63] width 7 height 7
radio input "true"
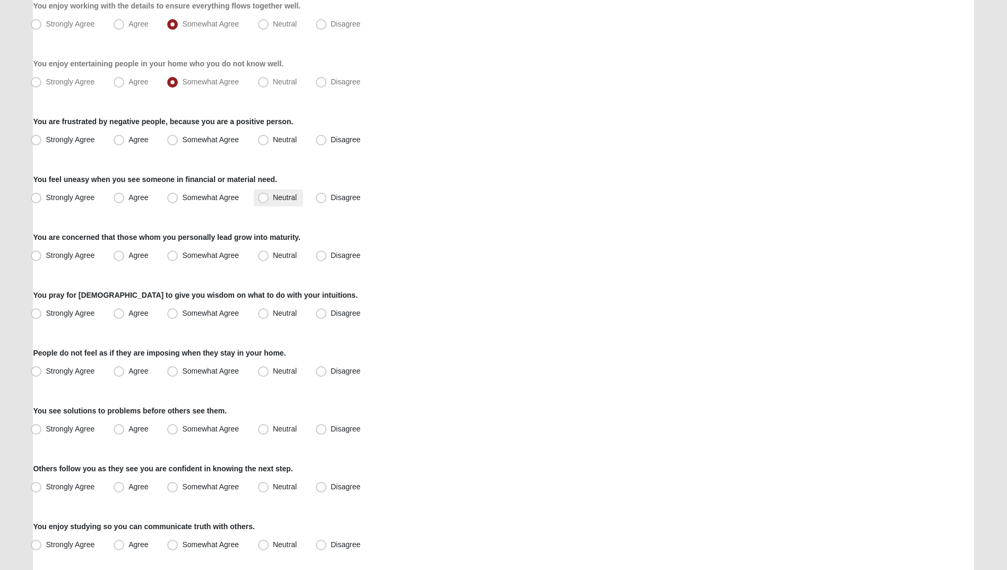
scroll to position [265, 0]
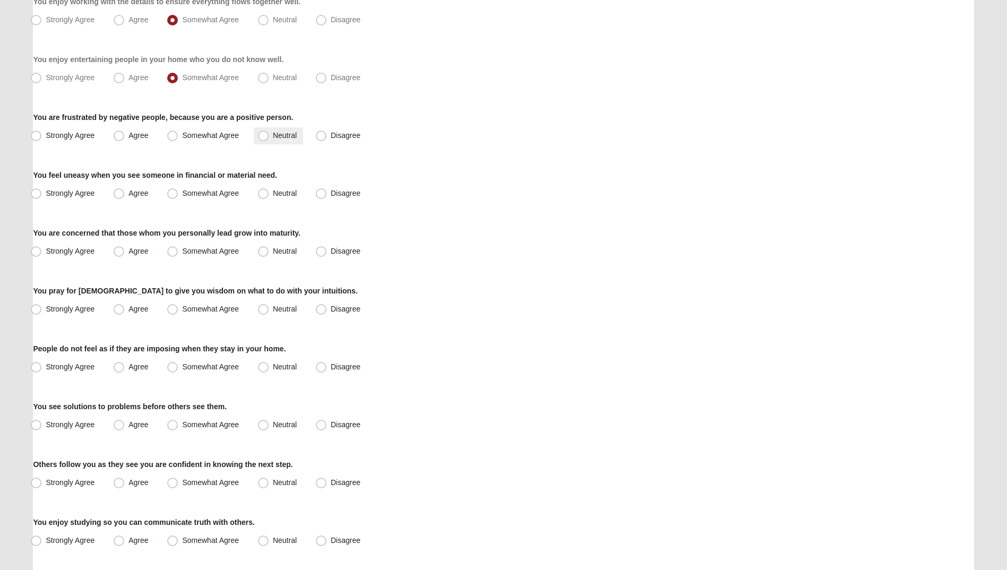
click at [273, 137] on span "Neutral" at bounding box center [285, 135] width 24 height 8
click at [262, 137] on input "Neutral" at bounding box center [265, 135] width 7 height 7
radio input "true"
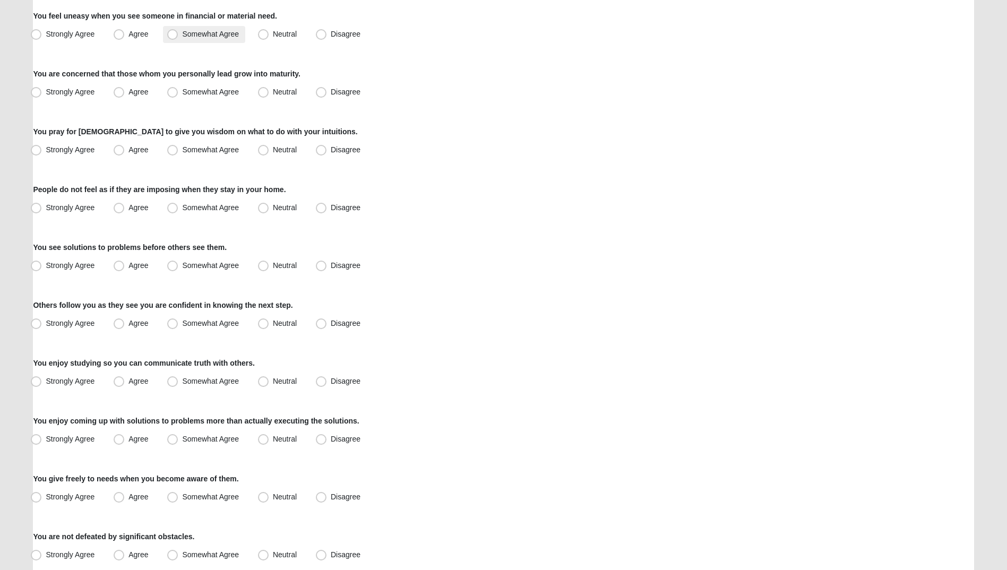
scroll to position [372, 0]
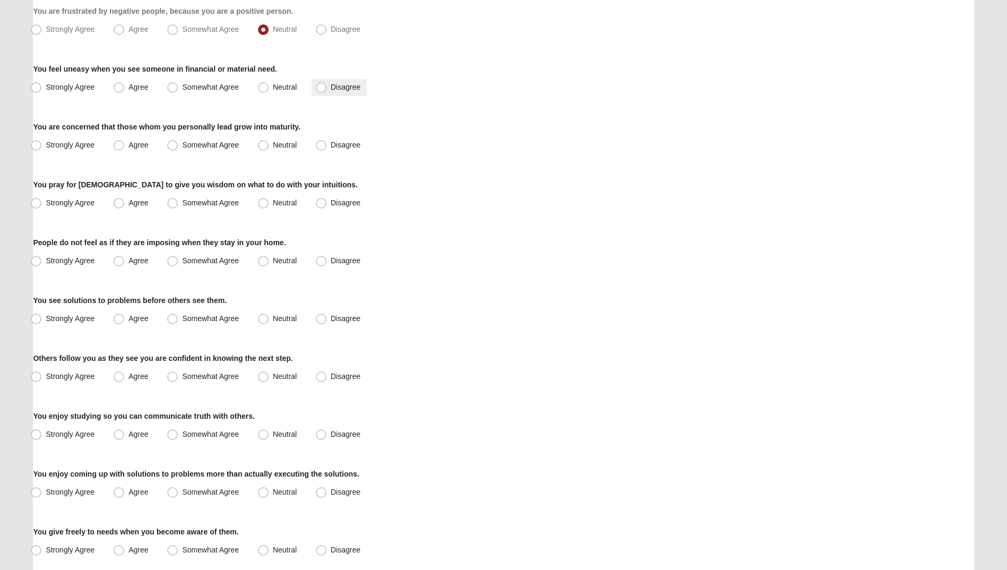
click at [331, 90] on span "Disagree" at bounding box center [346, 87] width 30 height 8
click at [322, 90] on input "Disagree" at bounding box center [323, 87] width 7 height 7
radio input "true"
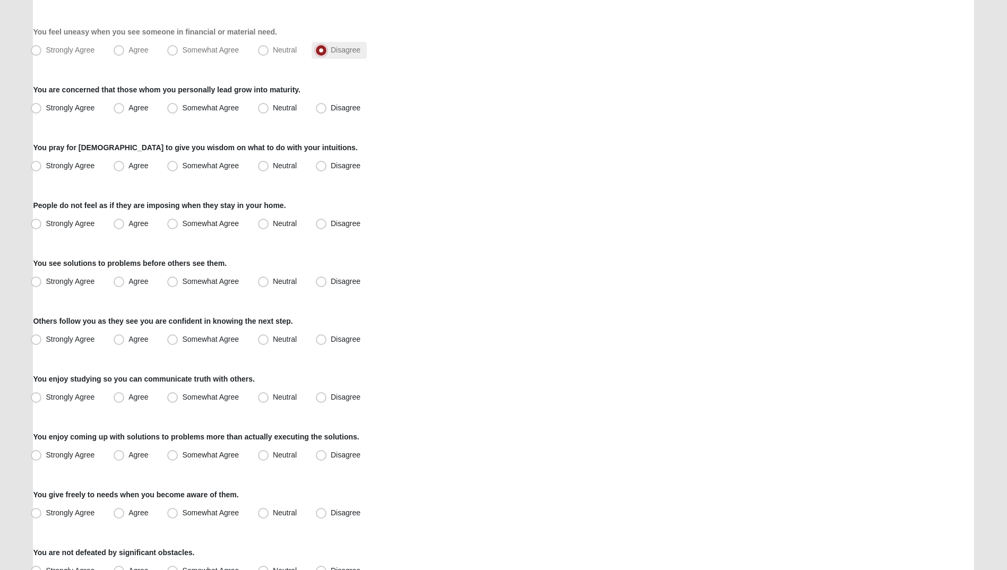
scroll to position [425, 0]
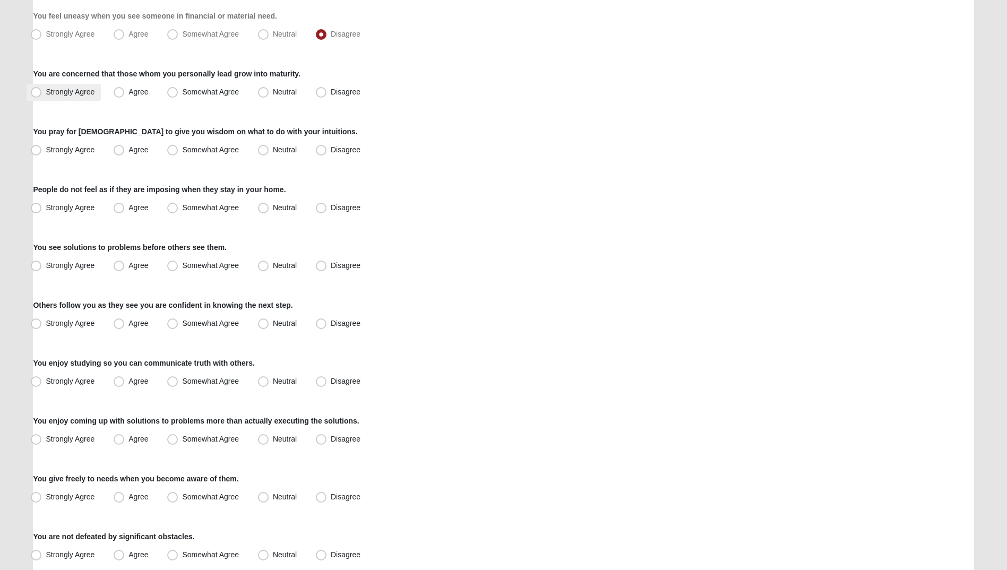
click at [93, 93] on span "Strongly Agree" at bounding box center [70, 92] width 49 height 8
click at [42, 93] on input "Strongly Agree" at bounding box center [38, 92] width 7 height 7
radio input "true"
click at [273, 150] on span "Neutral" at bounding box center [285, 149] width 24 height 8
click at [263, 150] on input "Neutral" at bounding box center [265, 149] width 7 height 7
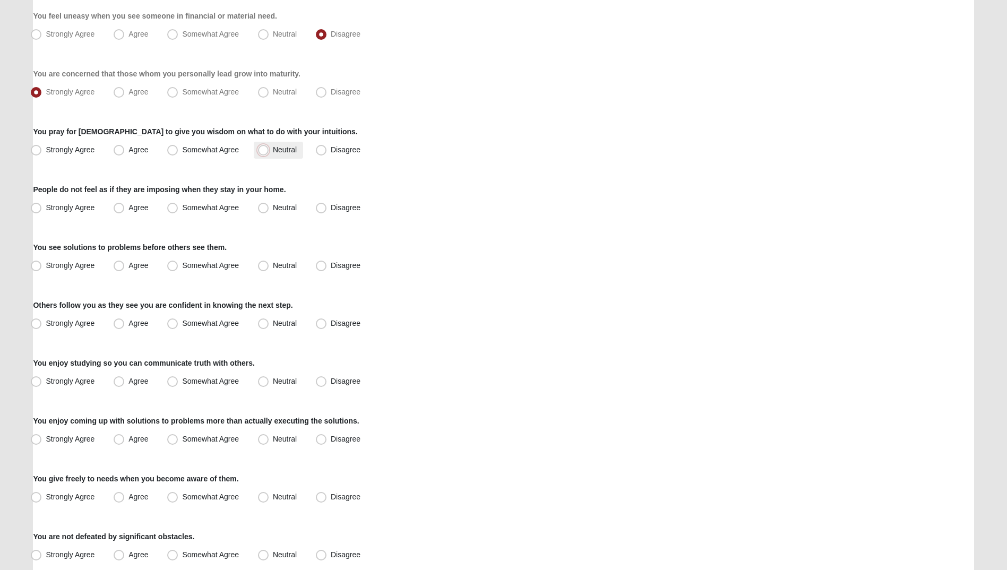
radio input "true"
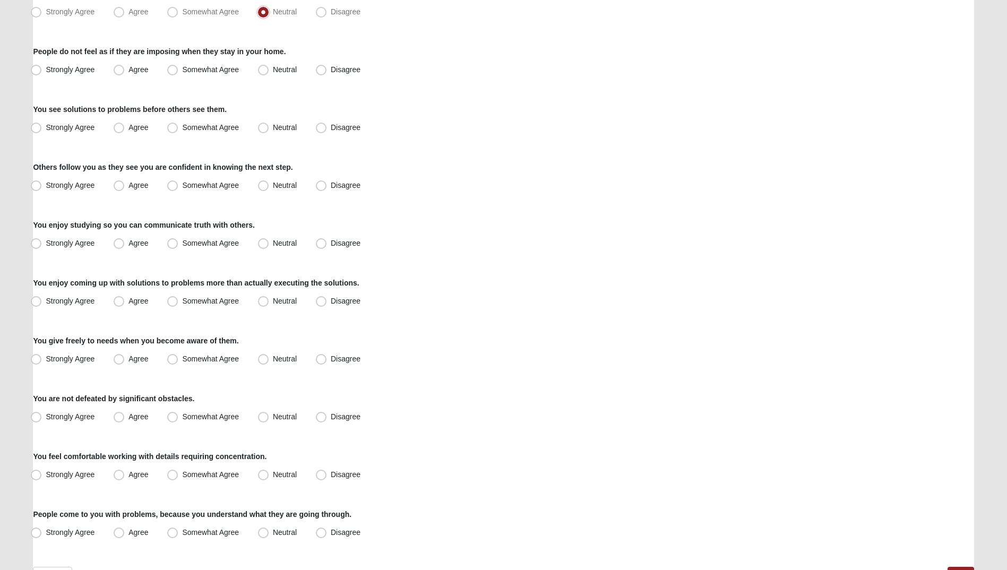
scroll to position [584, 0]
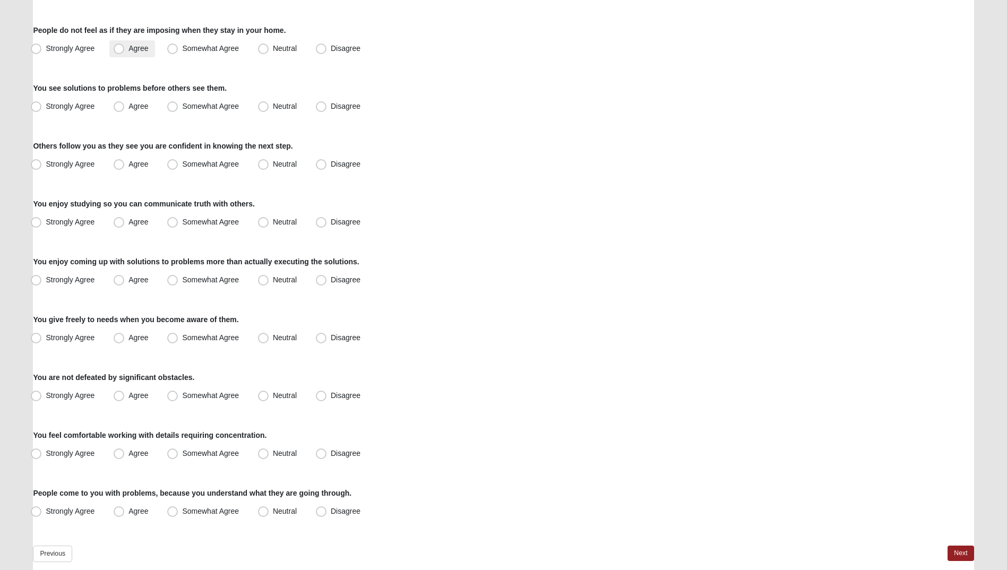
click at [128, 46] on span "Agree" at bounding box center [138, 48] width 20 height 8
click at [122, 46] on input "Agree" at bounding box center [121, 48] width 7 height 7
radio input "true"
click at [214, 113] on label "Somewhat Agree" at bounding box center [204, 106] width 82 height 17
click at [178, 110] on input "Somewhat Agree" at bounding box center [174, 106] width 7 height 7
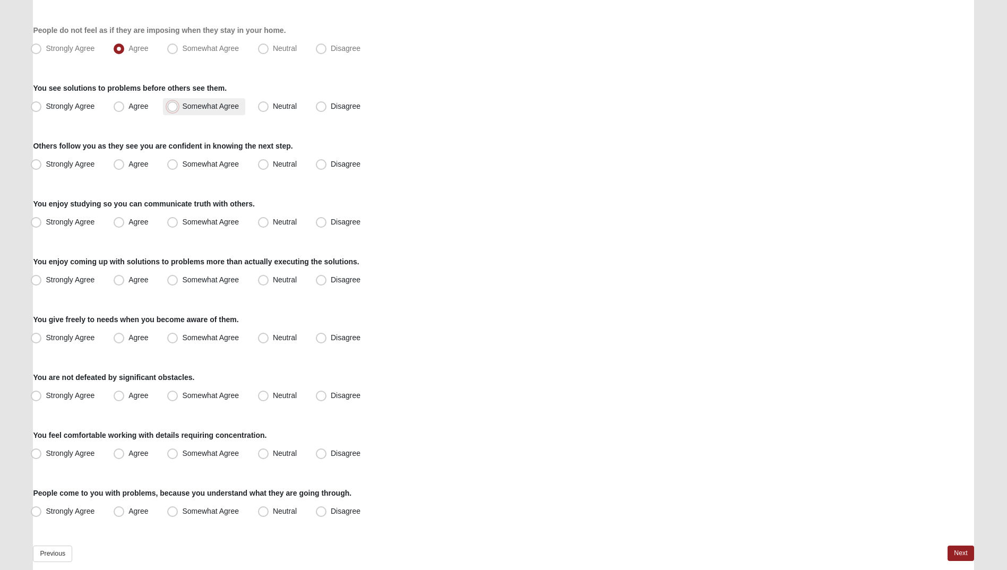
radio input "true"
click at [219, 137] on div "Respond to these items quickly and don’t overthink them. Usually your first res…" at bounding box center [503, 41] width 941 height 1079
click at [128, 166] on span "Agree" at bounding box center [138, 164] width 20 height 8
click at [120, 166] on input "Agree" at bounding box center [121, 164] width 7 height 7
radio input "true"
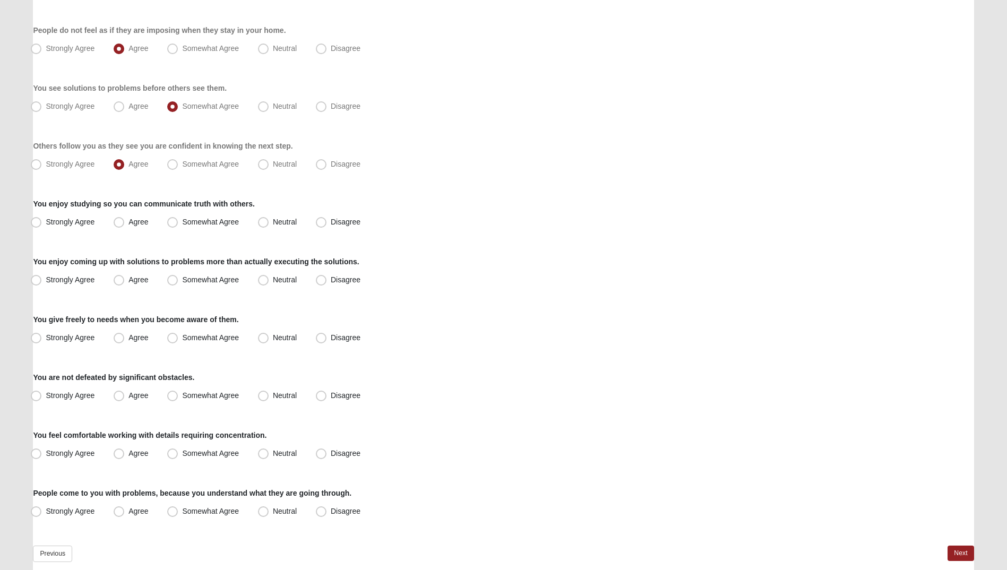
click at [143, 212] on div "You enjoy studying so you can communicate truth with others. Strongly Agree [GE…" at bounding box center [503, 215] width 941 height 32
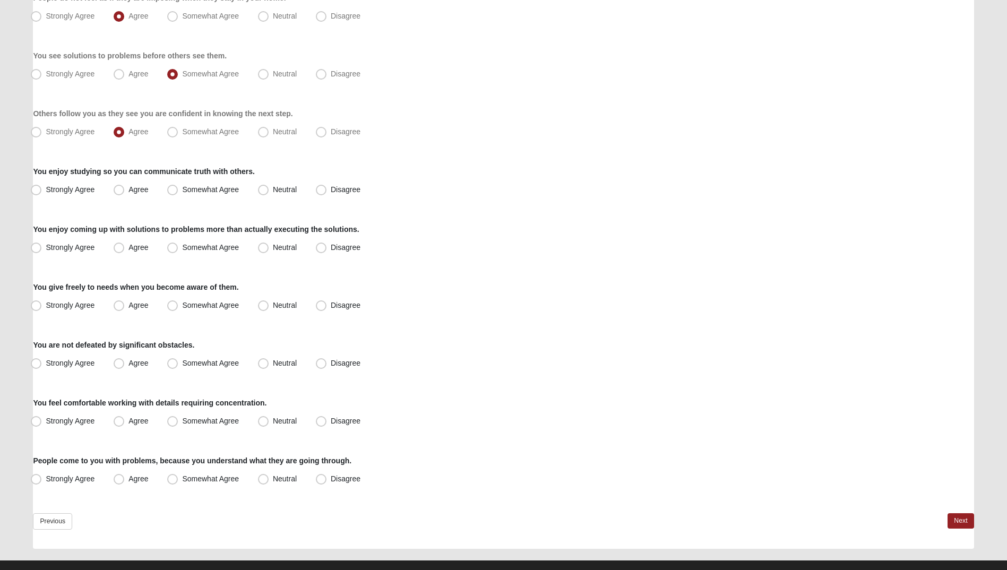
scroll to position [634, 0]
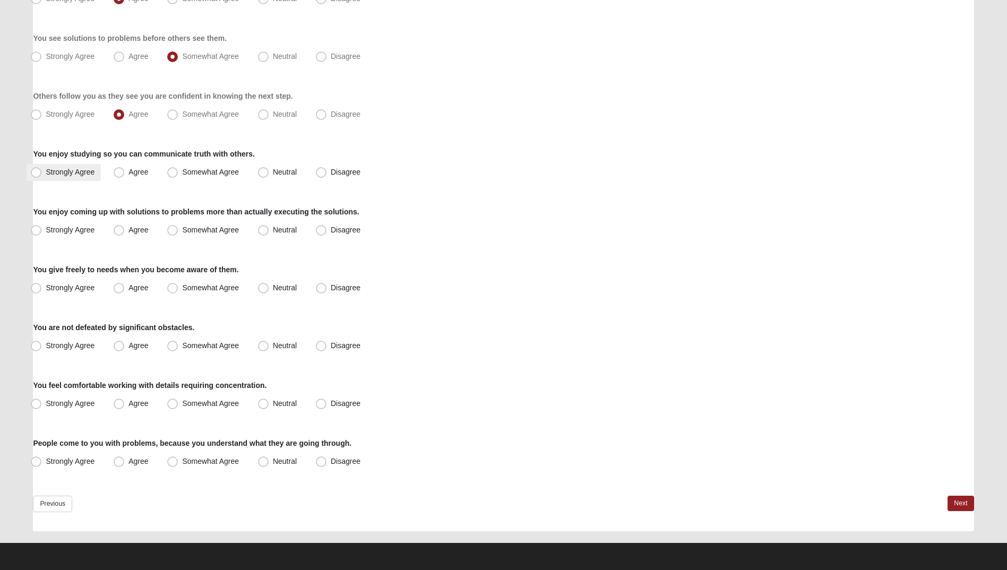
click at [81, 171] on span "Strongly Agree" at bounding box center [70, 172] width 49 height 8
click at [42, 171] on input "Strongly Agree" at bounding box center [38, 172] width 7 height 7
radio input "true"
